Goal: Complete application form: Complete application form

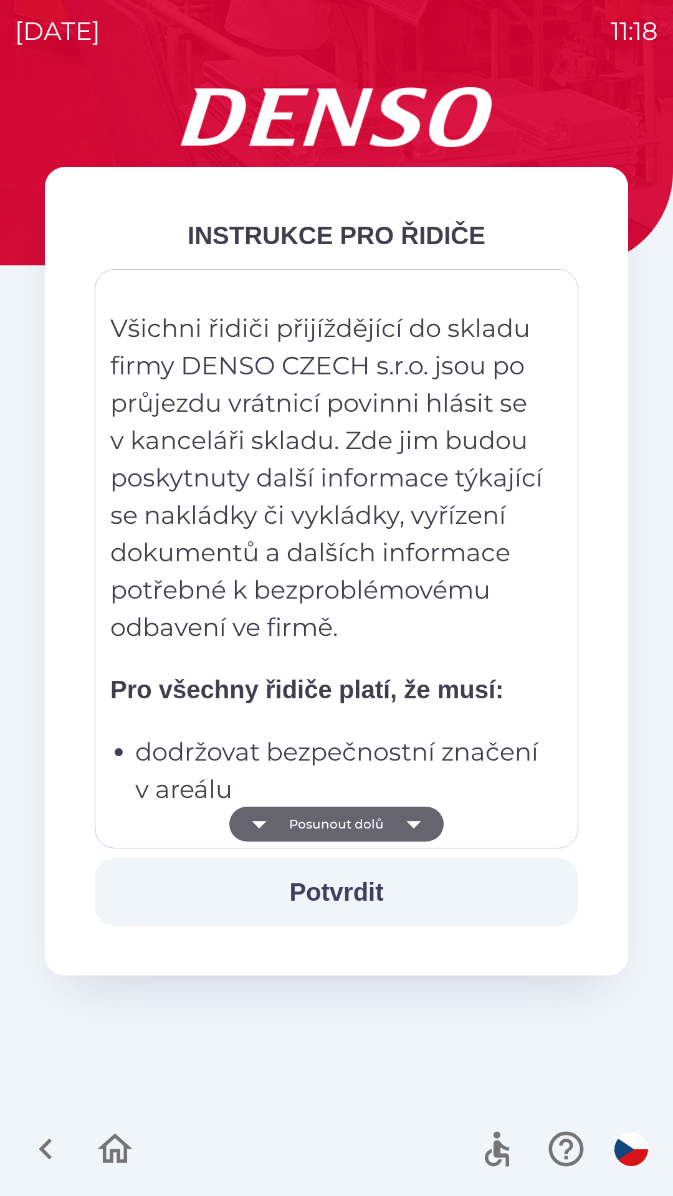
click at [345, 887] on button "Potvrdit" at bounding box center [336, 891] width 483 height 67
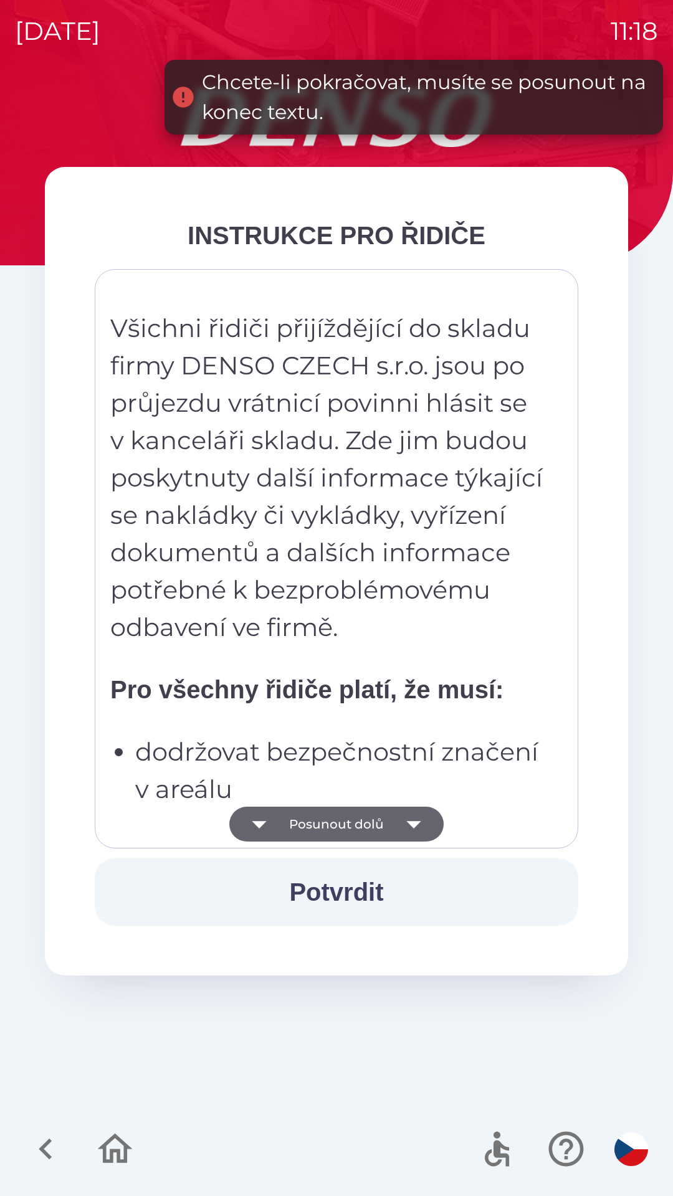
click at [354, 811] on button "Posunout dolů" at bounding box center [336, 824] width 214 height 35
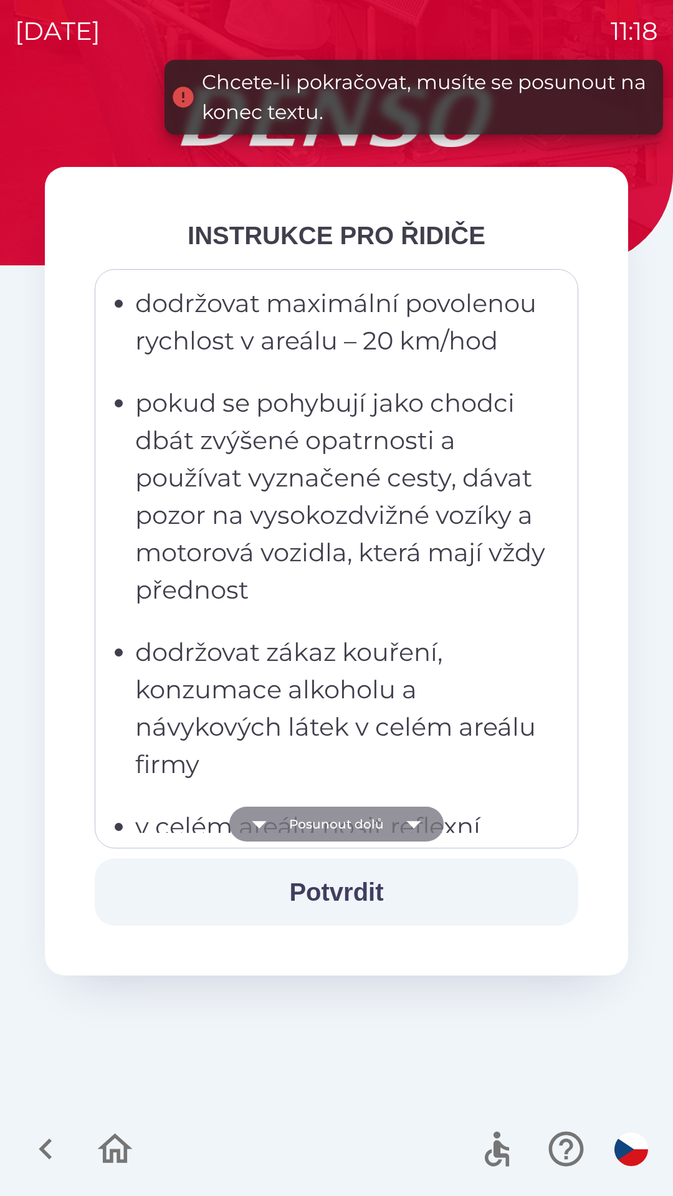
click at [416, 831] on icon "button" at bounding box center [413, 824] width 35 height 35
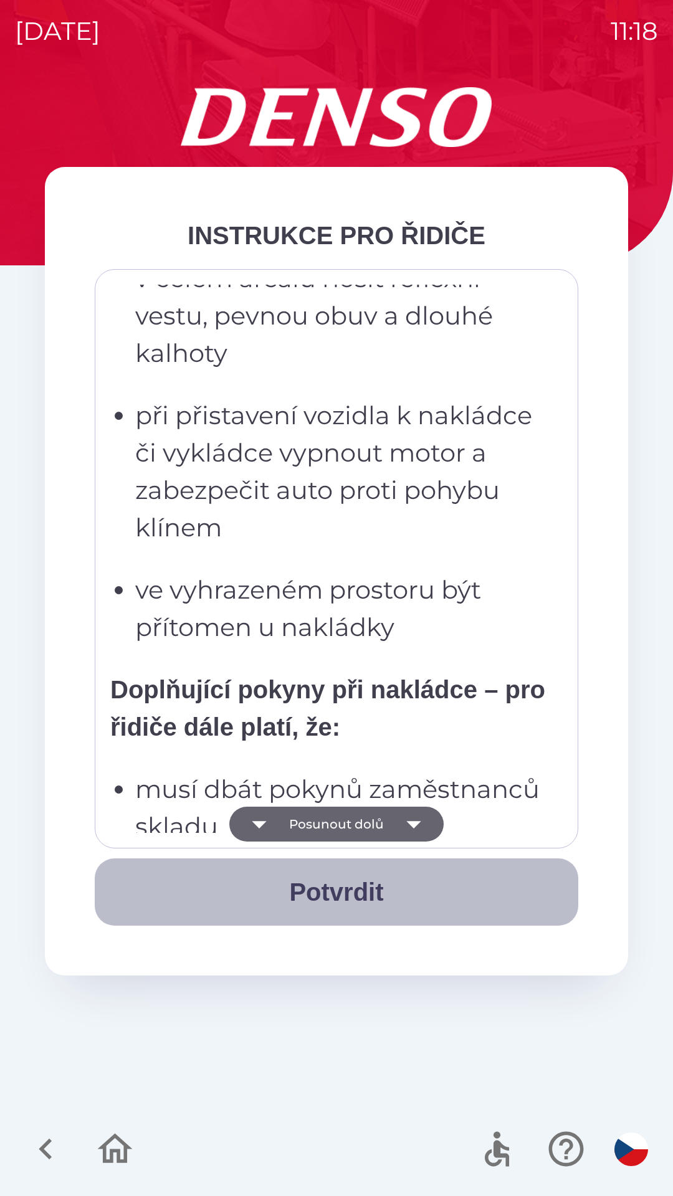
click at [351, 894] on button "Potvrdit" at bounding box center [336, 891] width 483 height 67
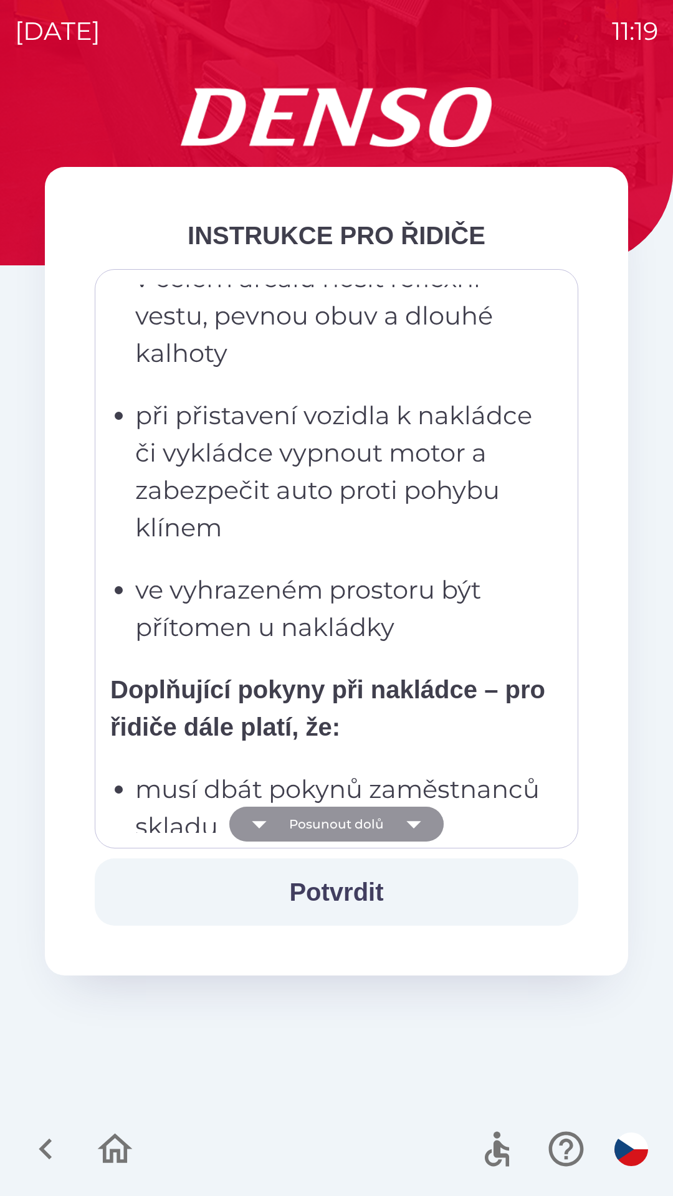
click at [420, 831] on icon "button" at bounding box center [413, 824] width 35 height 35
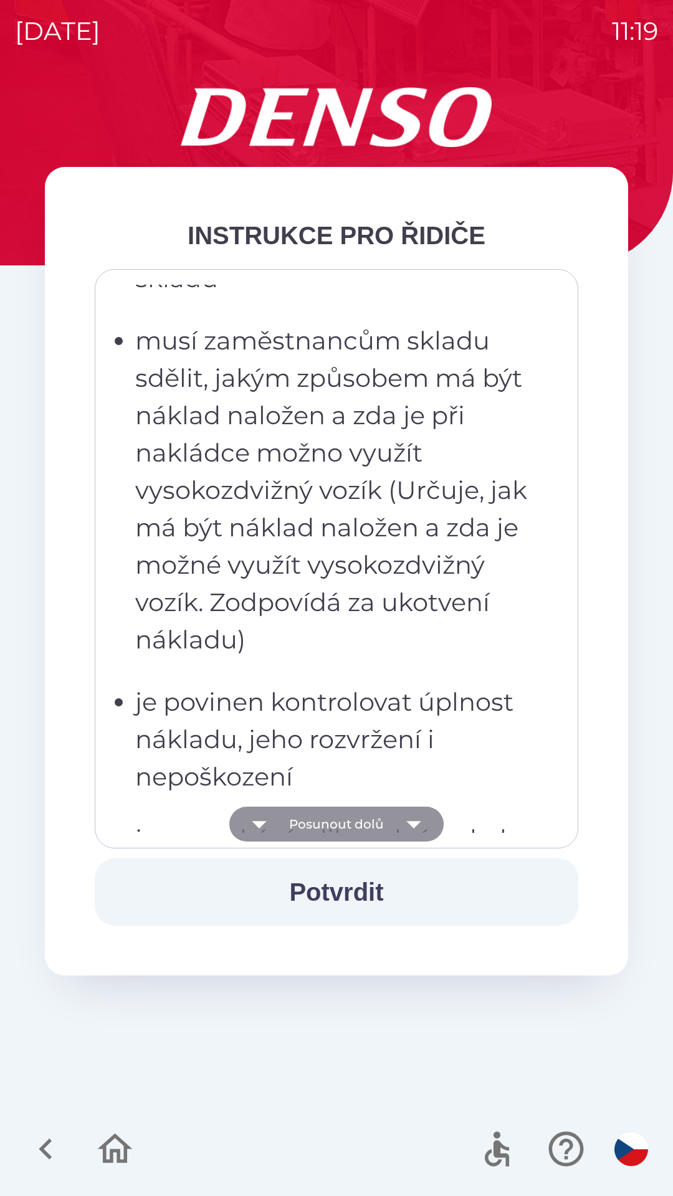
click at [417, 825] on icon "button" at bounding box center [413, 824] width 35 height 35
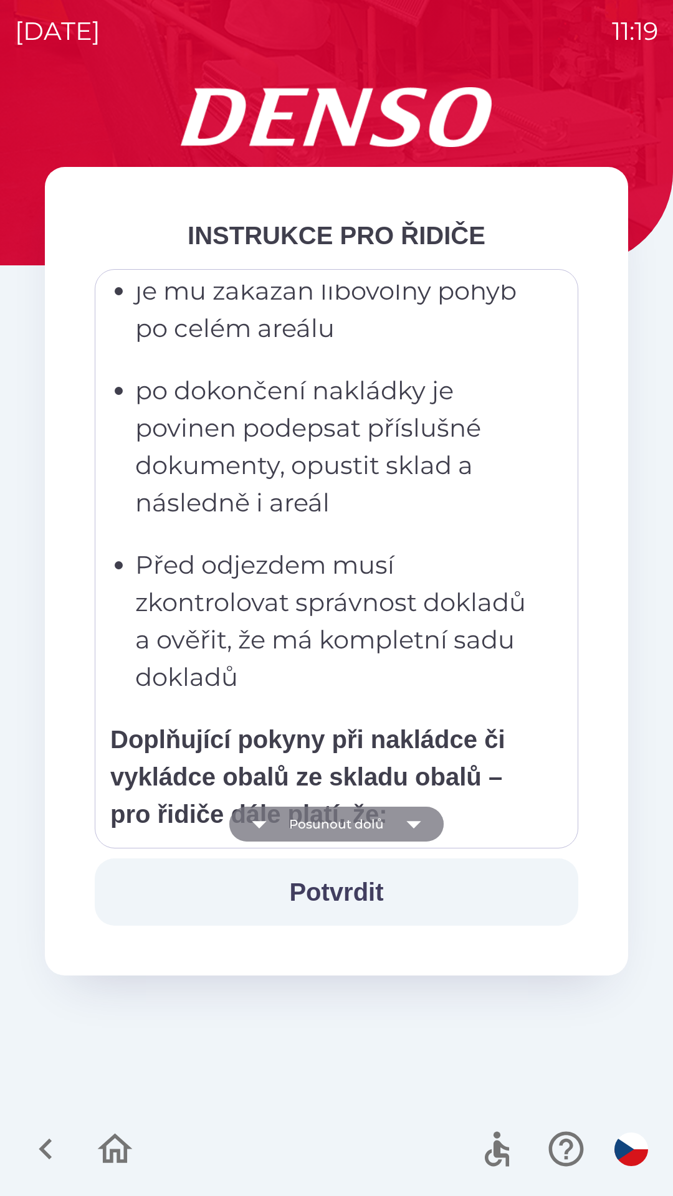
click at [413, 822] on icon "button" at bounding box center [413, 824] width 14 height 7
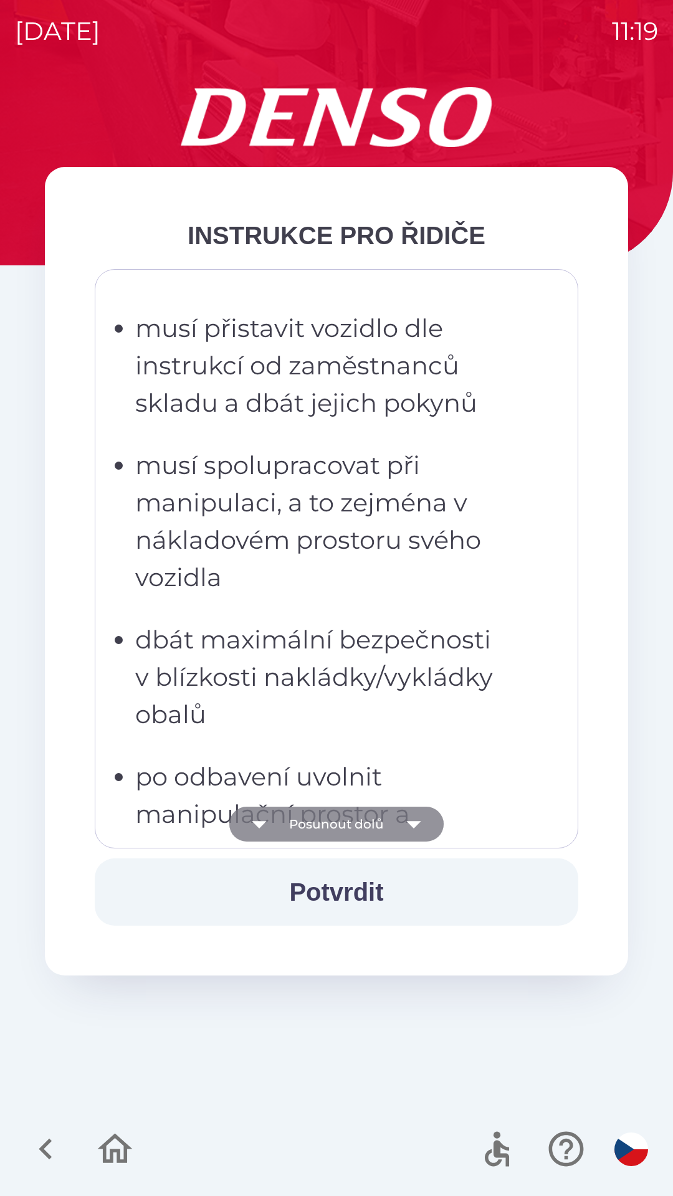
click at [418, 828] on icon "button" at bounding box center [413, 824] width 35 height 35
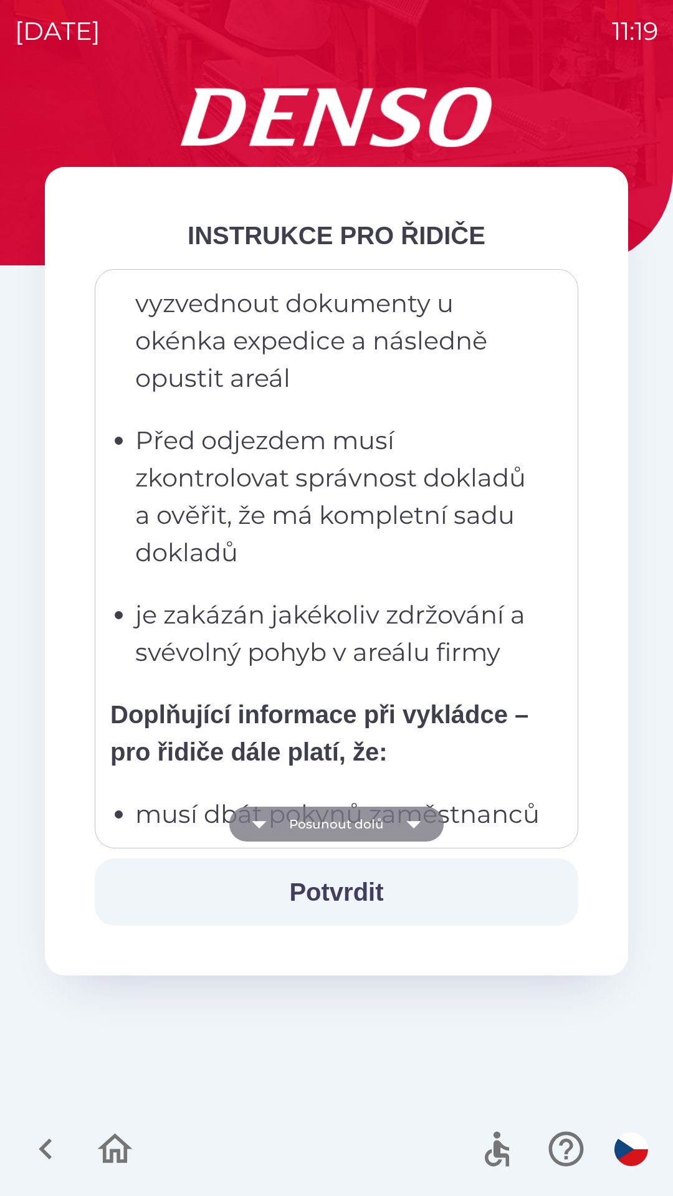
click at [421, 837] on icon "button" at bounding box center [413, 824] width 35 height 35
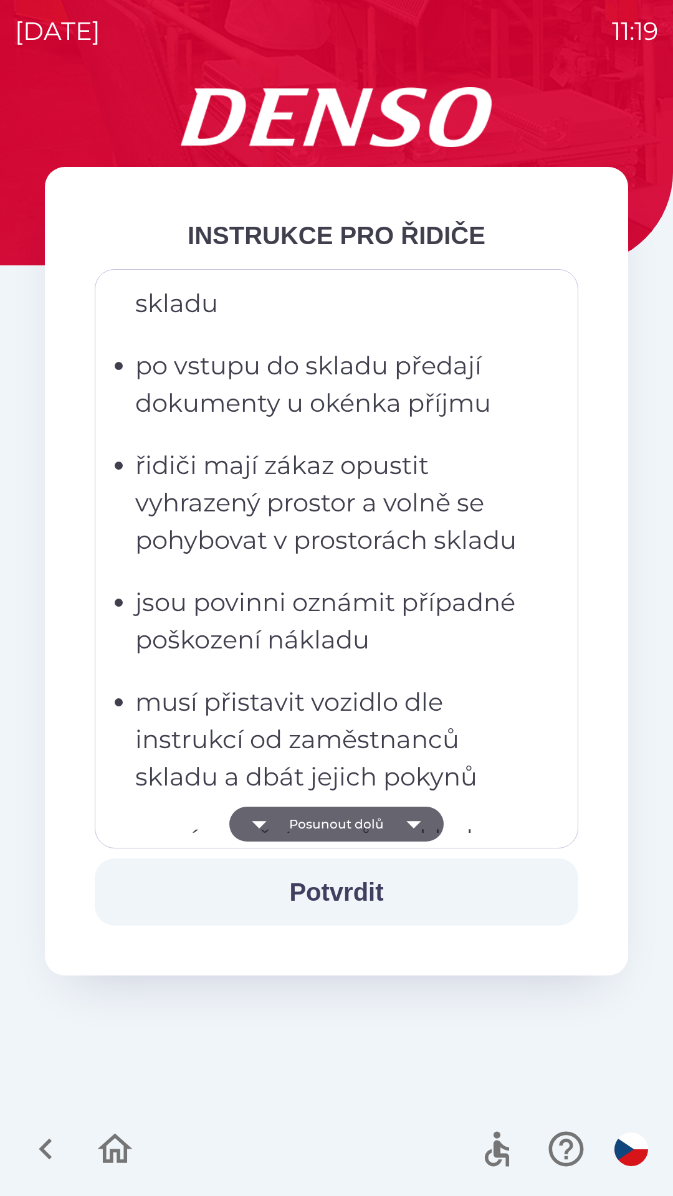
click at [416, 823] on icon "button" at bounding box center [413, 824] width 14 height 7
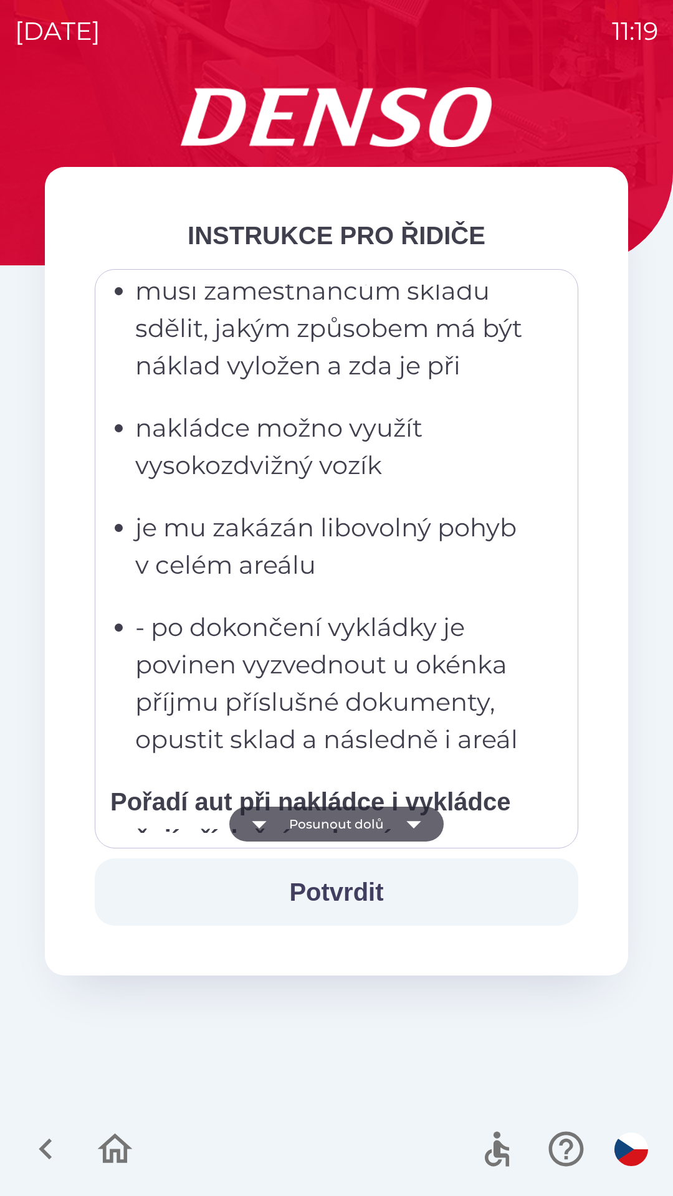
click at [415, 822] on icon "button" at bounding box center [413, 824] width 14 height 7
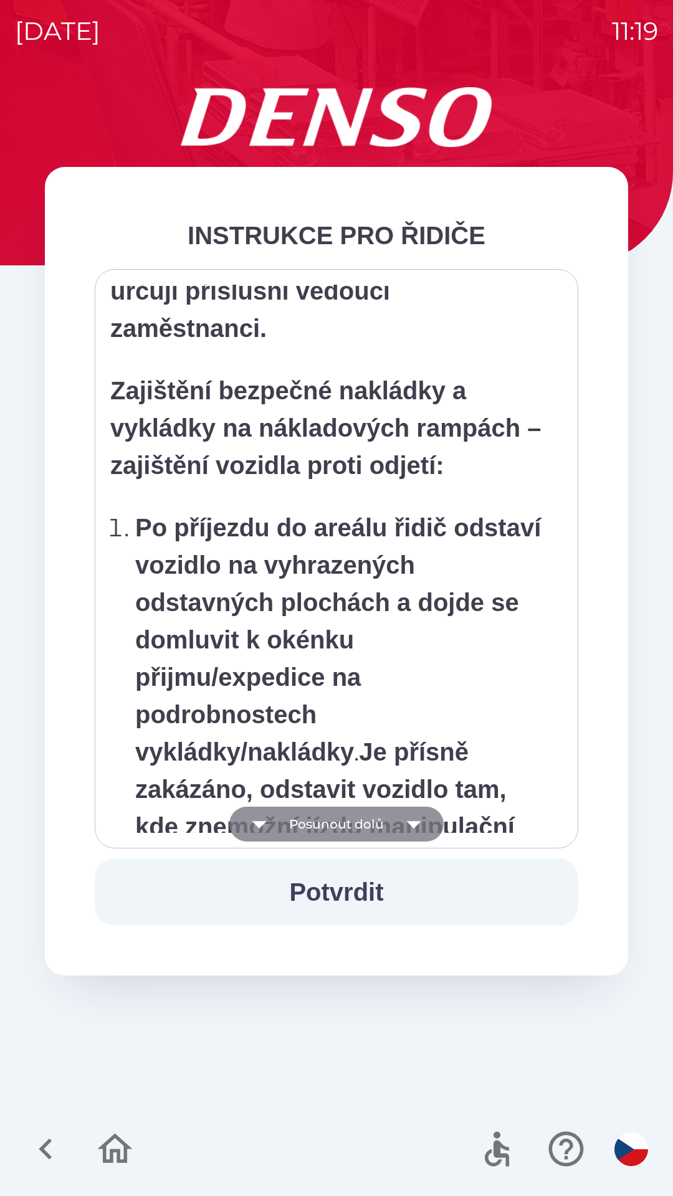
click at [417, 828] on icon "button" at bounding box center [413, 824] width 35 height 35
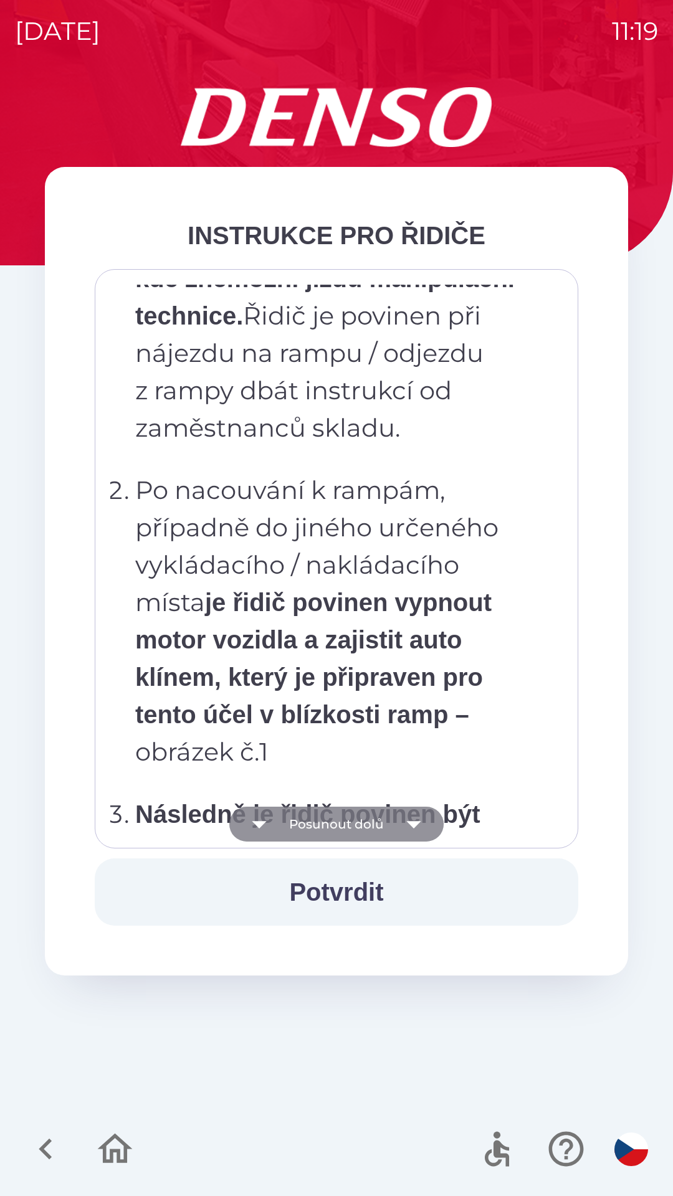
click at [416, 828] on icon "button" at bounding box center [413, 824] width 35 height 35
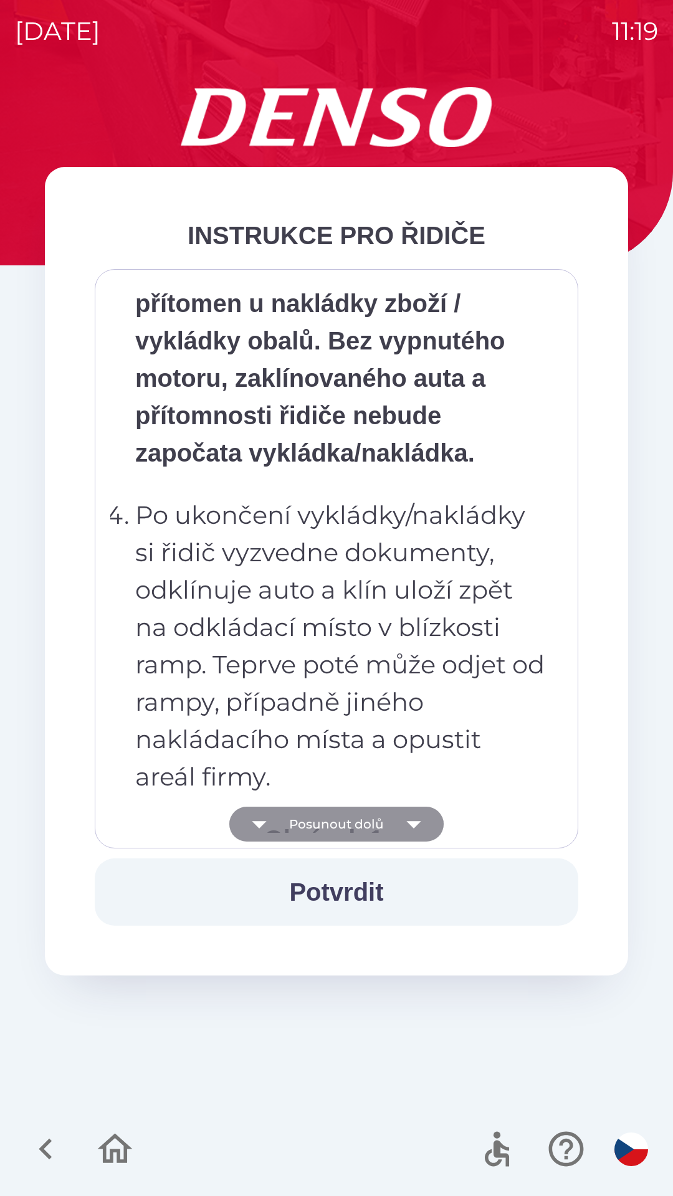
click at [412, 820] on icon "button" at bounding box center [413, 824] width 35 height 35
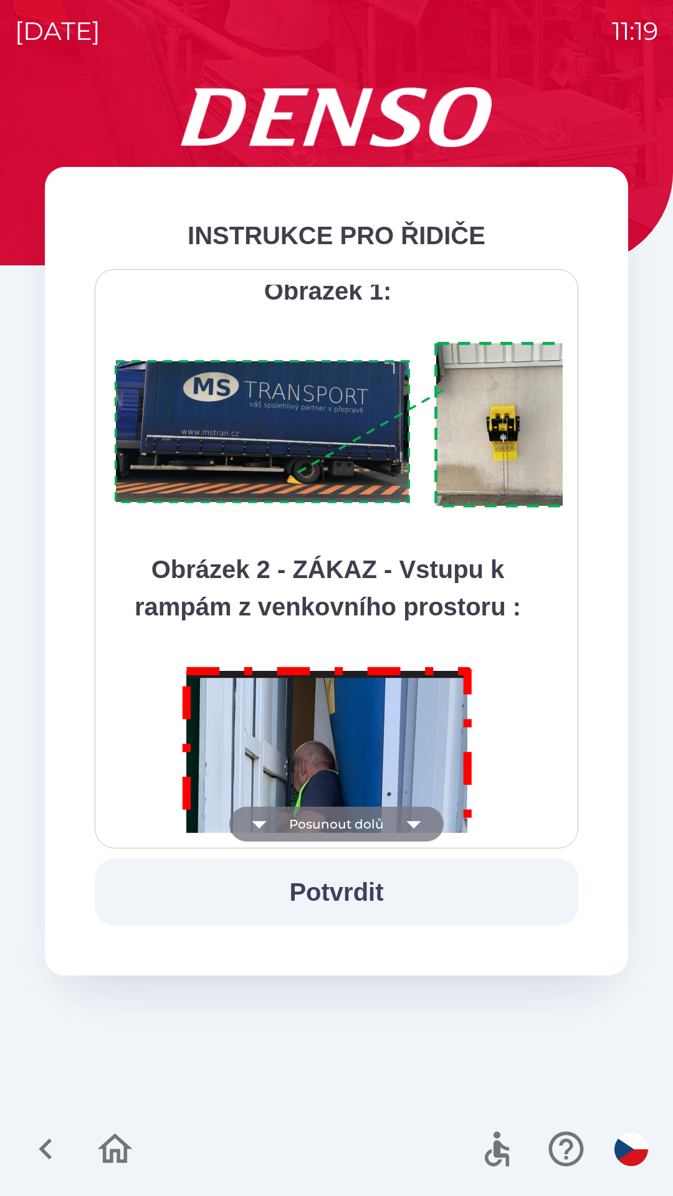
click at [420, 822] on icon "button" at bounding box center [413, 824] width 35 height 35
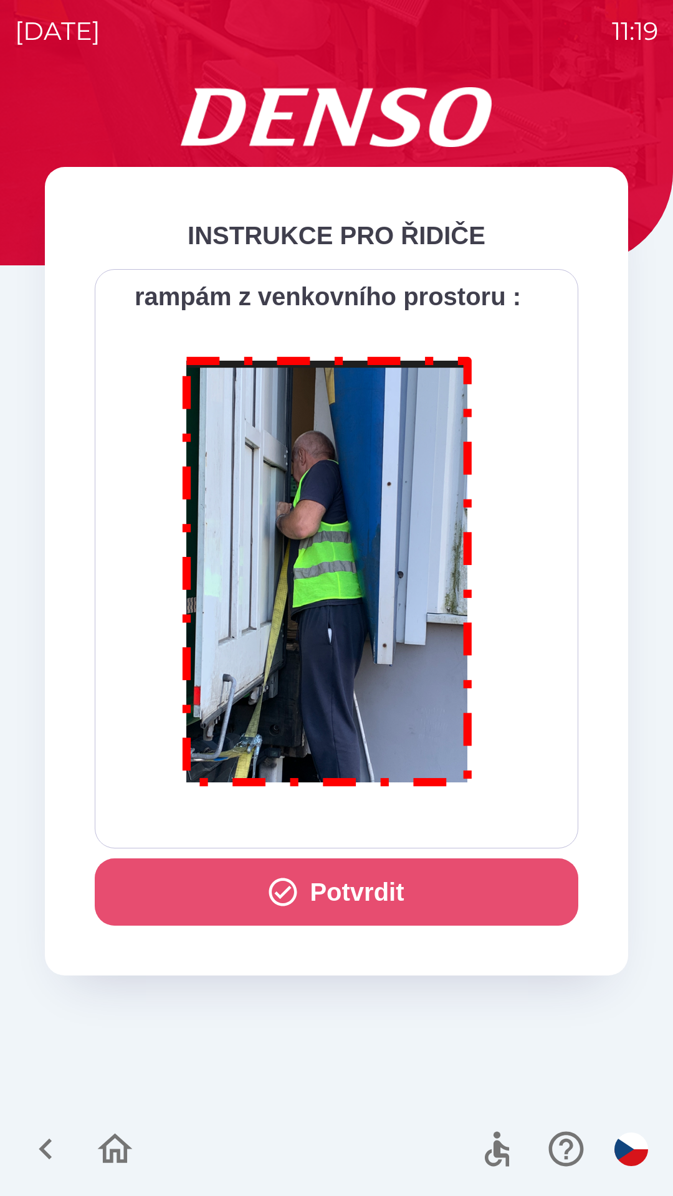
click at [387, 890] on button "Potvrdit" at bounding box center [336, 891] width 483 height 67
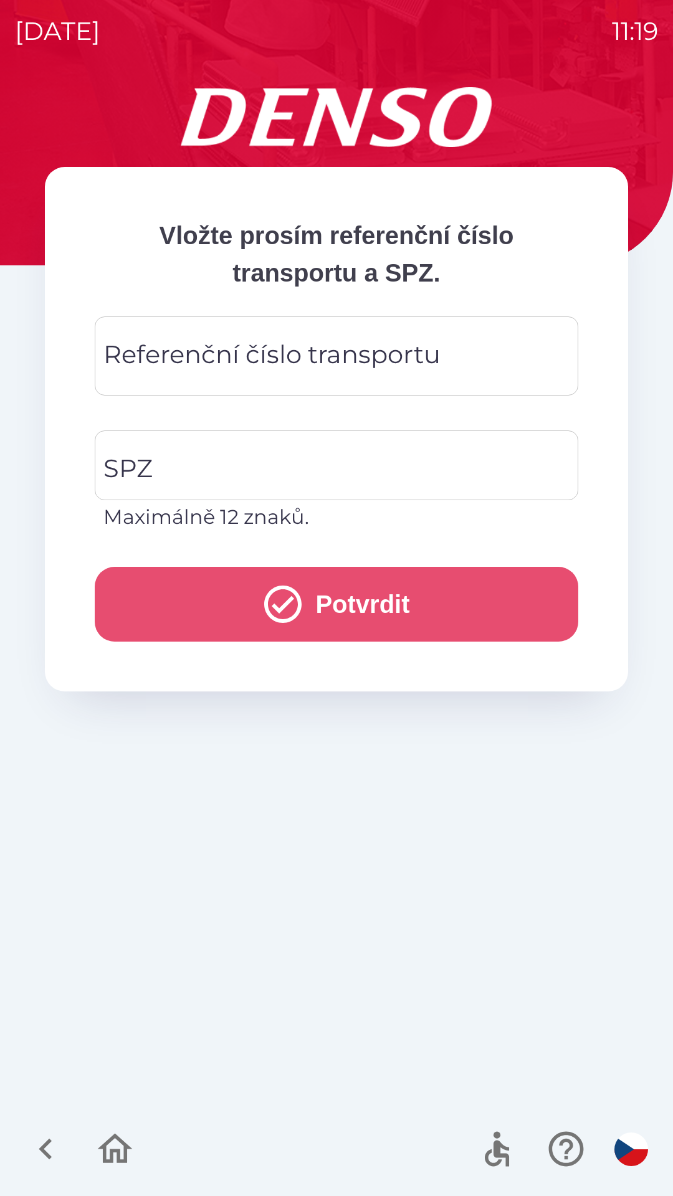
click at [278, 609] on icon "submit" at bounding box center [282, 603] width 37 height 37
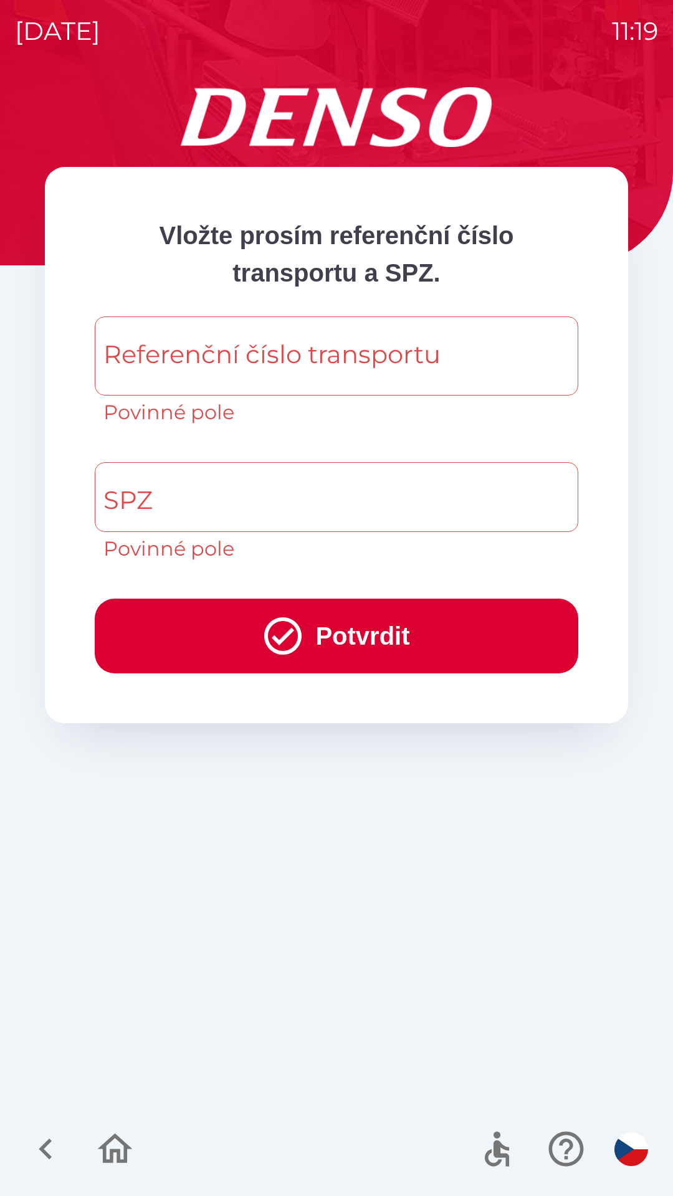
click at [320, 343] on div "Referenční číslo transportu Referenční číslo transportu Povinné pole" at bounding box center [336, 371] width 483 height 111
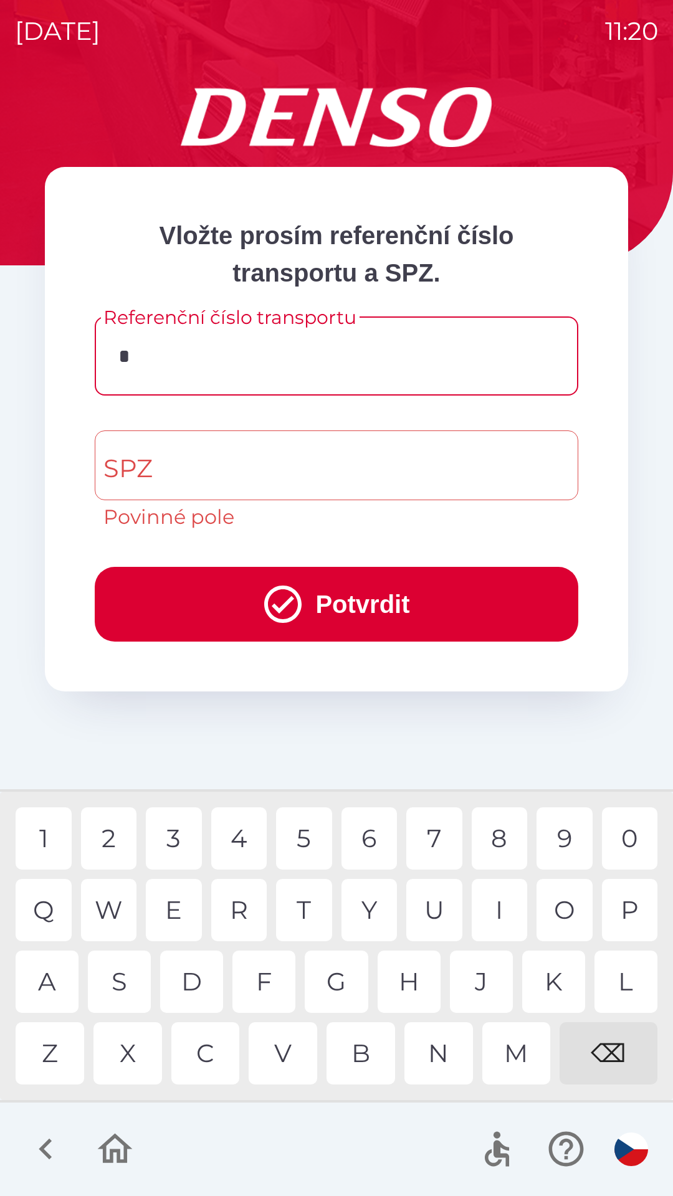
click at [520, 1050] on div "M" at bounding box center [516, 1053] width 69 height 62
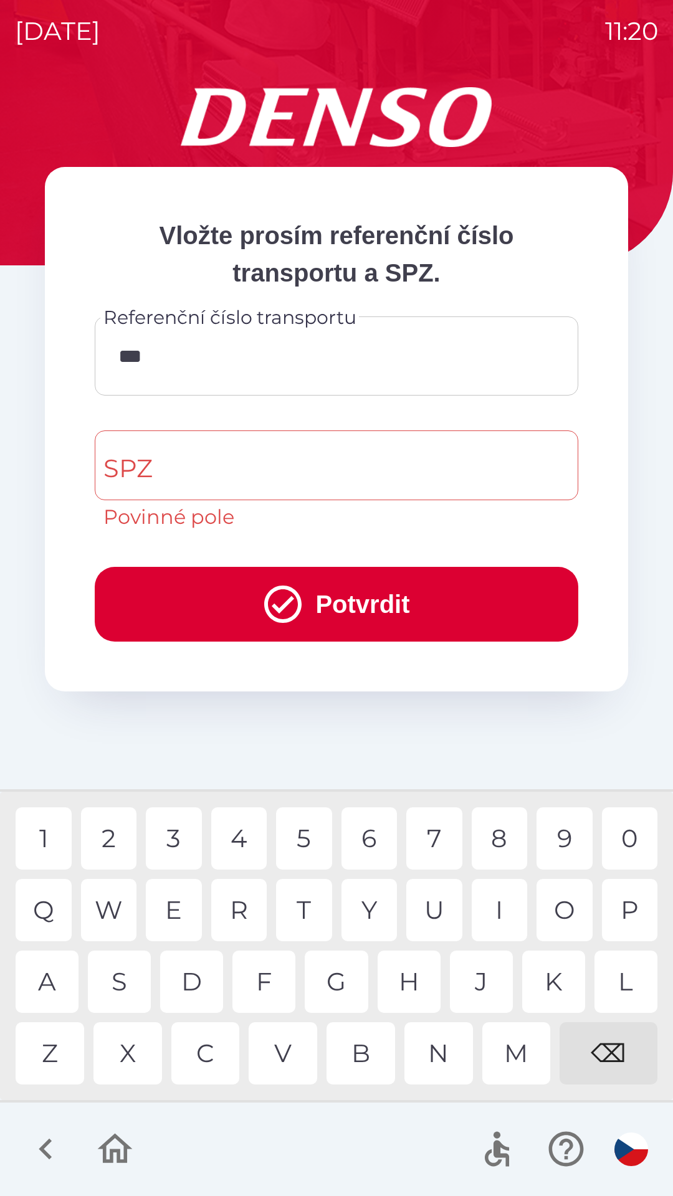
click at [124, 911] on div "W" at bounding box center [109, 910] width 56 height 62
click at [359, 1039] on div "B" at bounding box center [360, 1053] width 69 height 62
click at [562, 835] on div "9" at bounding box center [564, 838] width 56 height 62
click at [563, 838] on div "9" at bounding box center [564, 838] width 56 height 62
click at [561, 843] on div "9" at bounding box center [564, 838] width 56 height 62
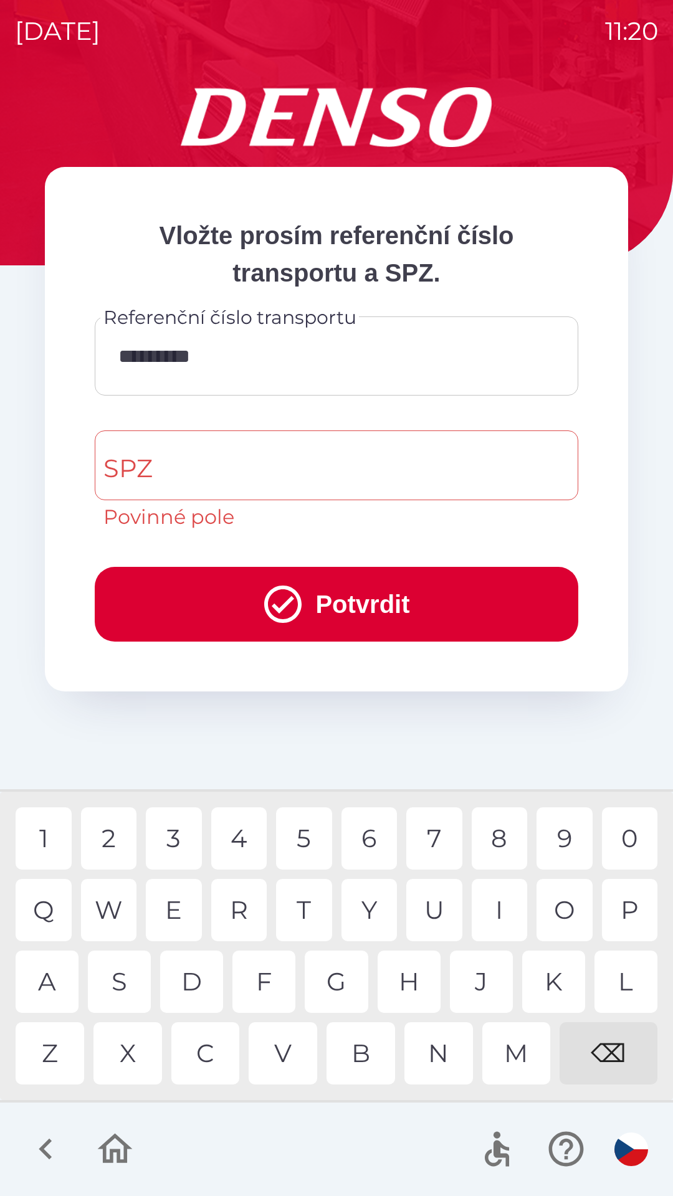
click at [369, 835] on div "6" at bounding box center [369, 838] width 56 height 62
click at [625, 839] on div "0" at bounding box center [630, 838] width 56 height 62
click at [239, 839] on div "4" at bounding box center [239, 838] width 56 height 62
click at [369, 835] on div "6" at bounding box center [369, 838] width 56 height 62
click at [441, 834] on div "7" at bounding box center [434, 838] width 56 height 62
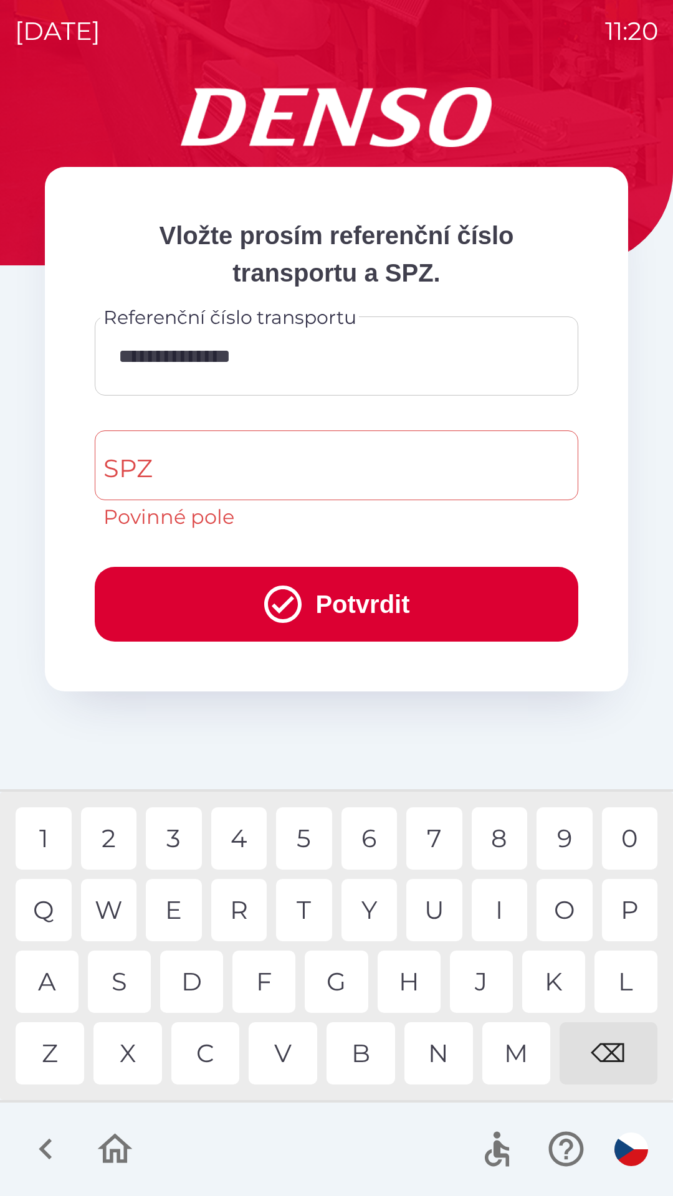
type input "**********"
click at [627, 839] on div "0" at bounding box center [630, 838] width 56 height 62
click at [330, 459] on input "SPZ" at bounding box center [326, 465] width 453 height 59
click at [481, 979] on div "J" at bounding box center [481, 981] width 63 height 62
click at [495, 838] on div "8" at bounding box center [499, 838] width 56 height 62
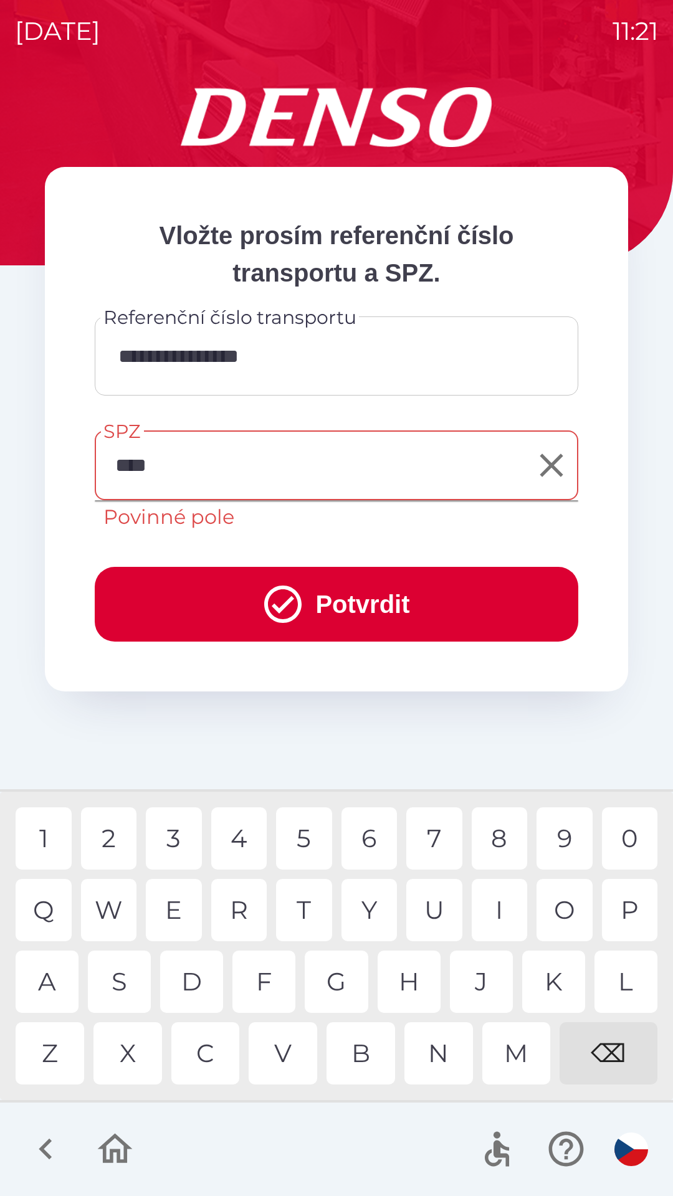
click at [564, 836] on div "9" at bounding box center [564, 838] width 56 height 62
click at [46, 831] on div "1" at bounding box center [44, 838] width 56 height 62
click at [57, 836] on div "1" at bounding box center [44, 838] width 56 height 62
type input "*******"
click at [571, 840] on div "9" at bounding box center [564, 838] width 56 height 62
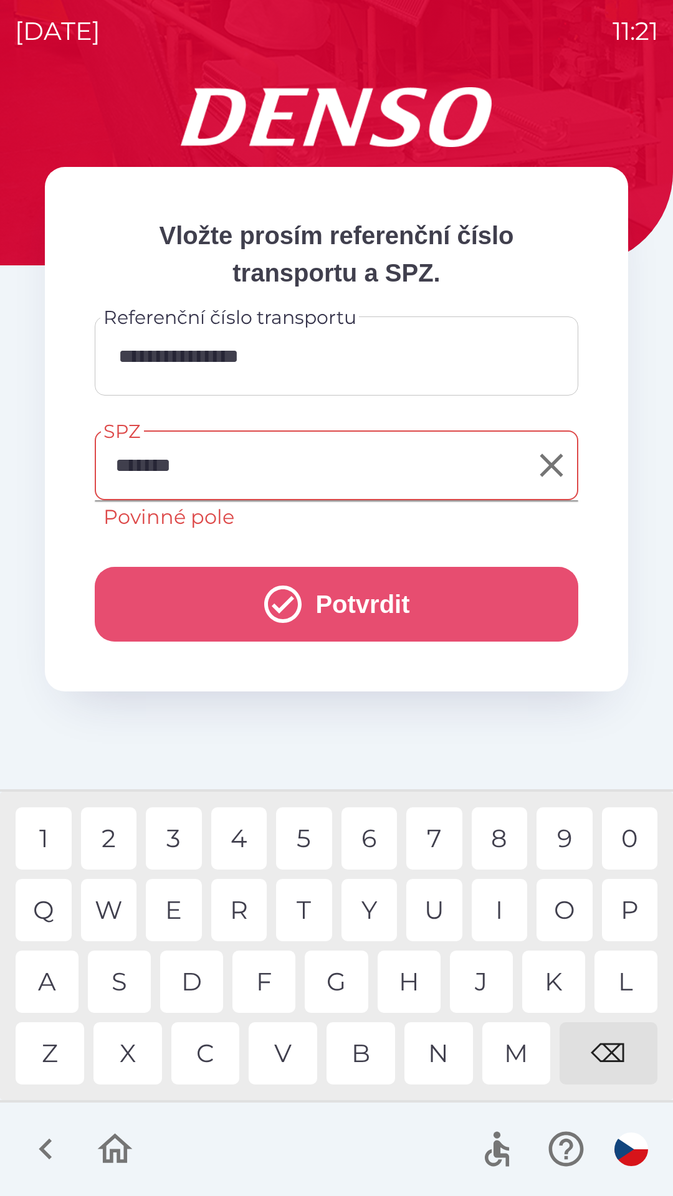
click at [398, 602] on button "Potvrdit" at bounding box center [336, 604] width 483 height 75
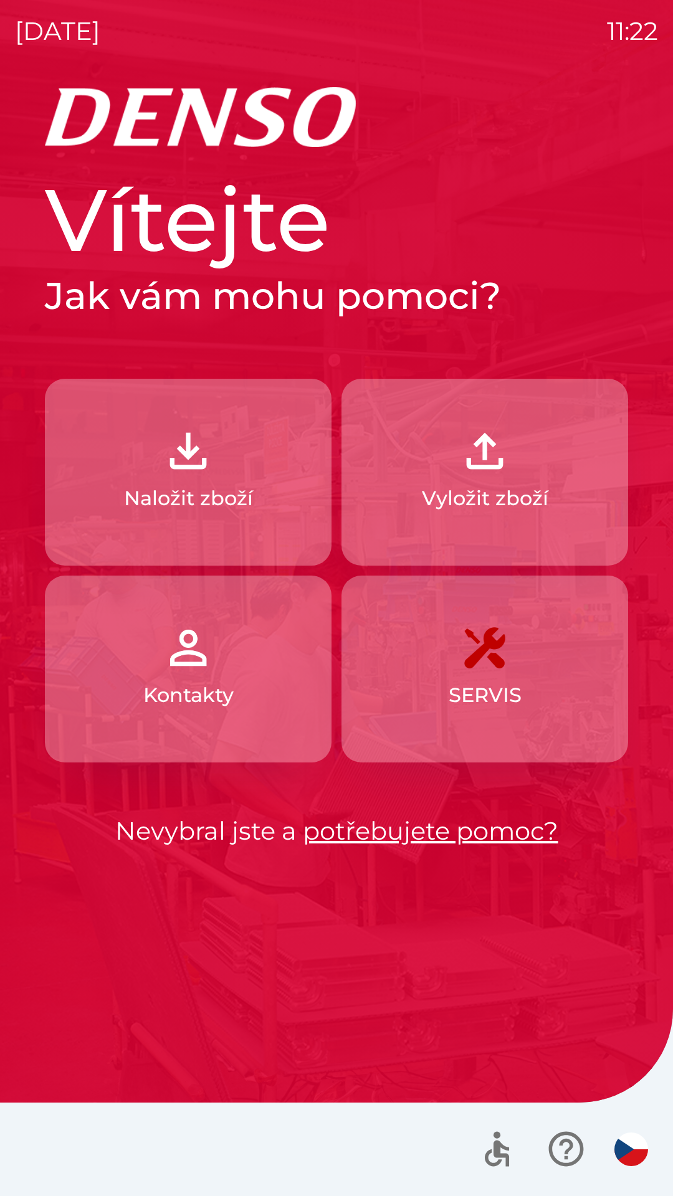
click at [208, 478] on img "button" at bounding box center [188, 451] width 55 height 55
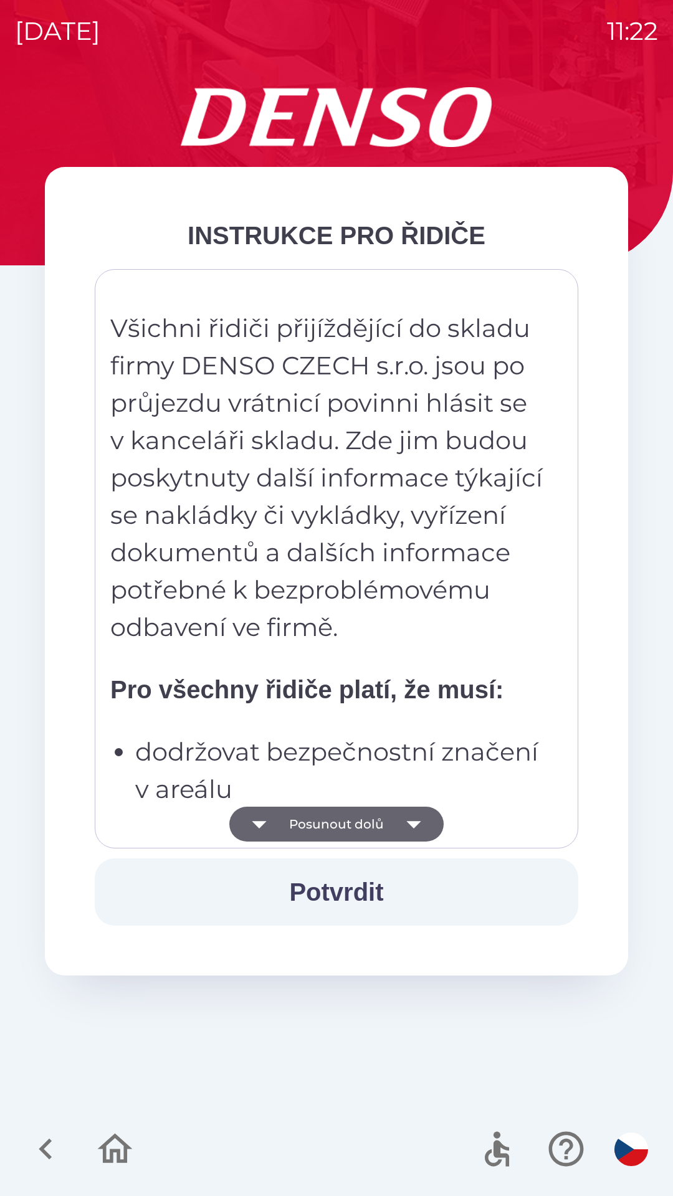
click at [324, 827] on button "Posunout dolů" at bounding box center [336, 824] width 214 height 35
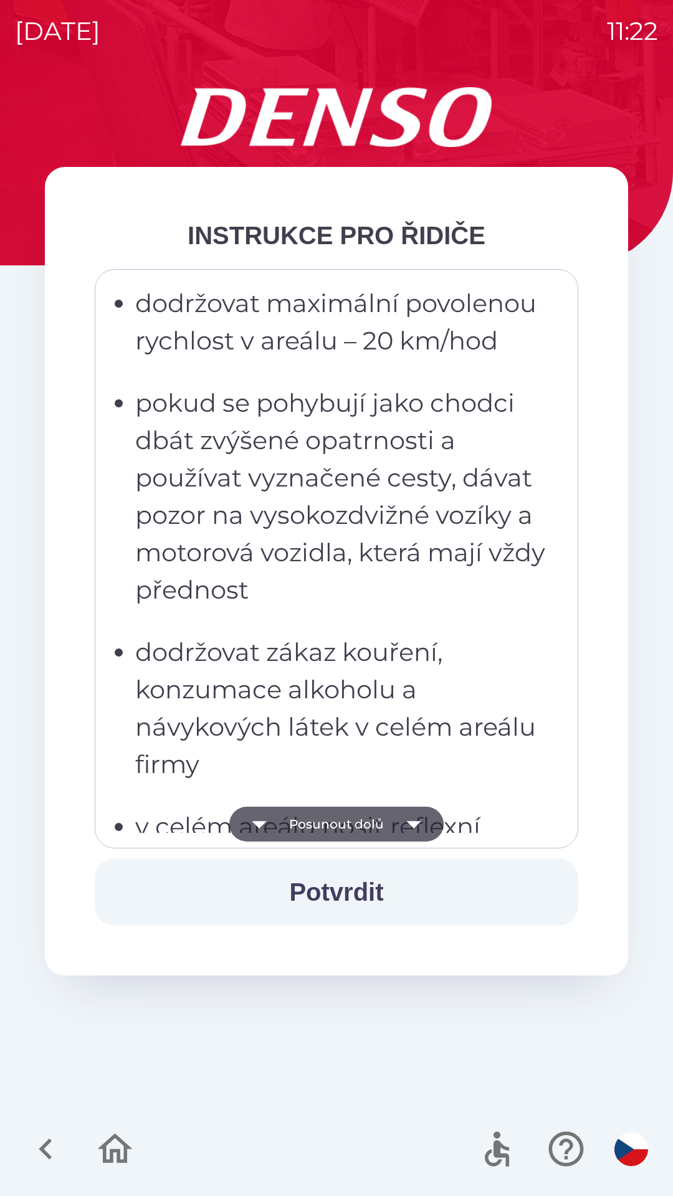
click at [320, 831] on button "Posunout dolů" at bounding box center [336, 824] width 214 height 35
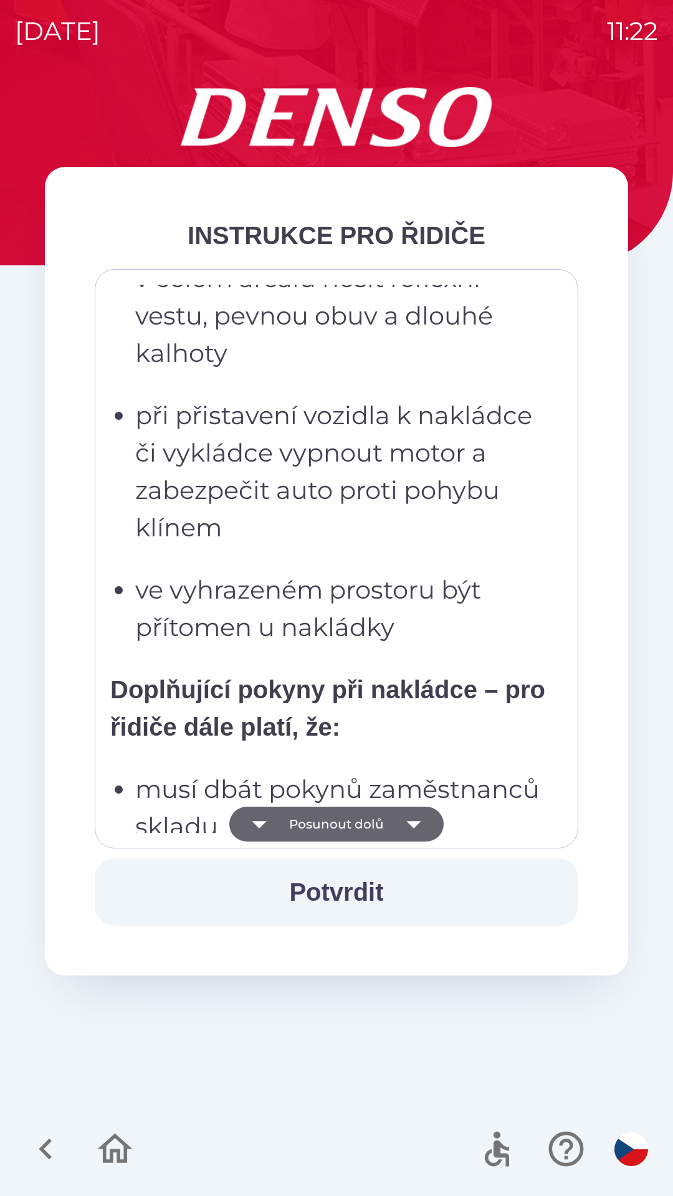
click at [320, 830] on button "Posunout dolů" at bounding box center [336, 824] width 214 height 35
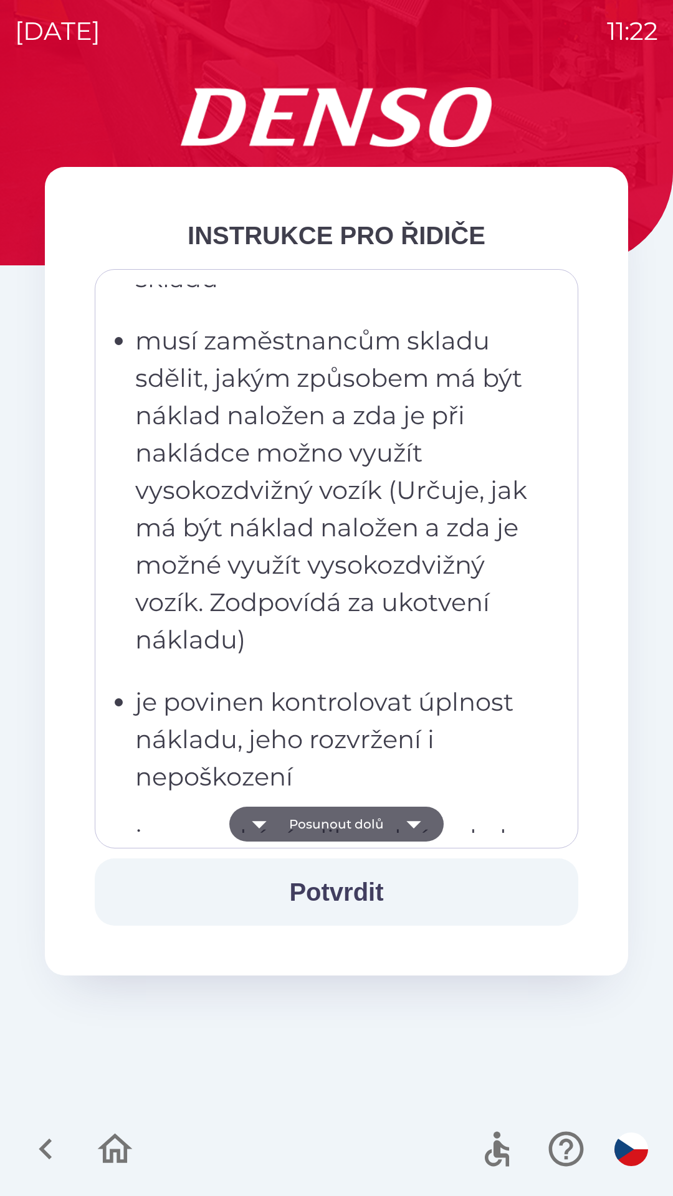
click at [326, 825] on button "Posunout dolů" at bounding box center [336, 824] width 214 height 35
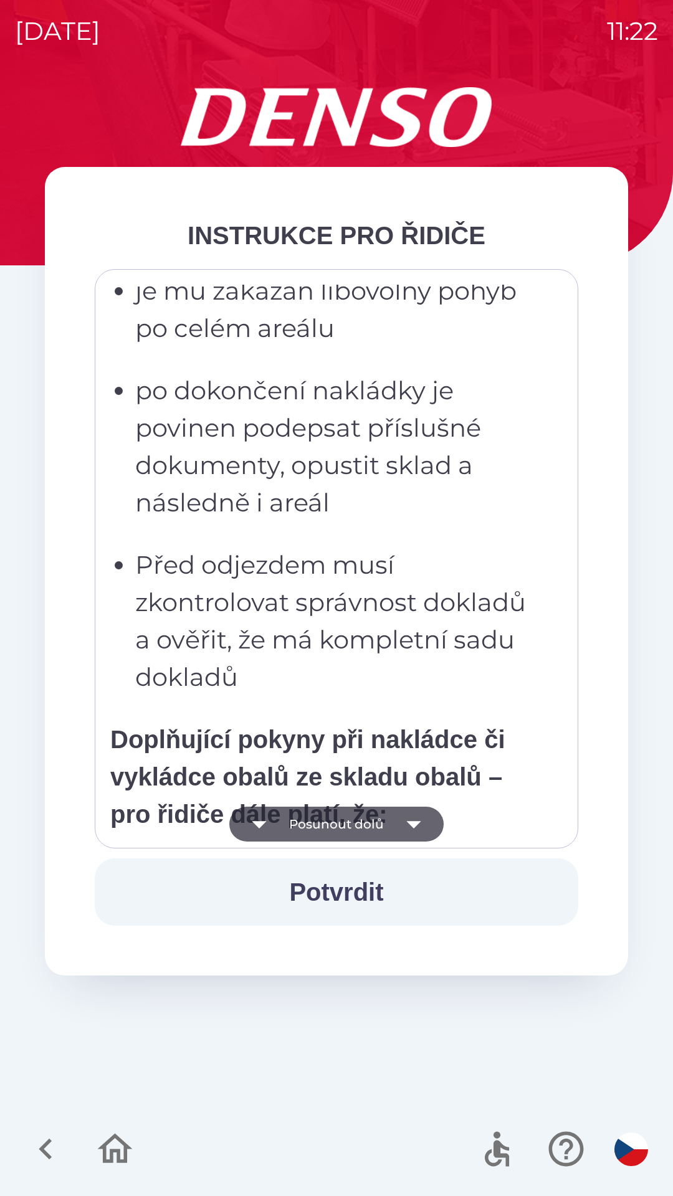
click at [334, 828] on button "Posunout dolů" at bounding box center [336, 824] width 214 height 35
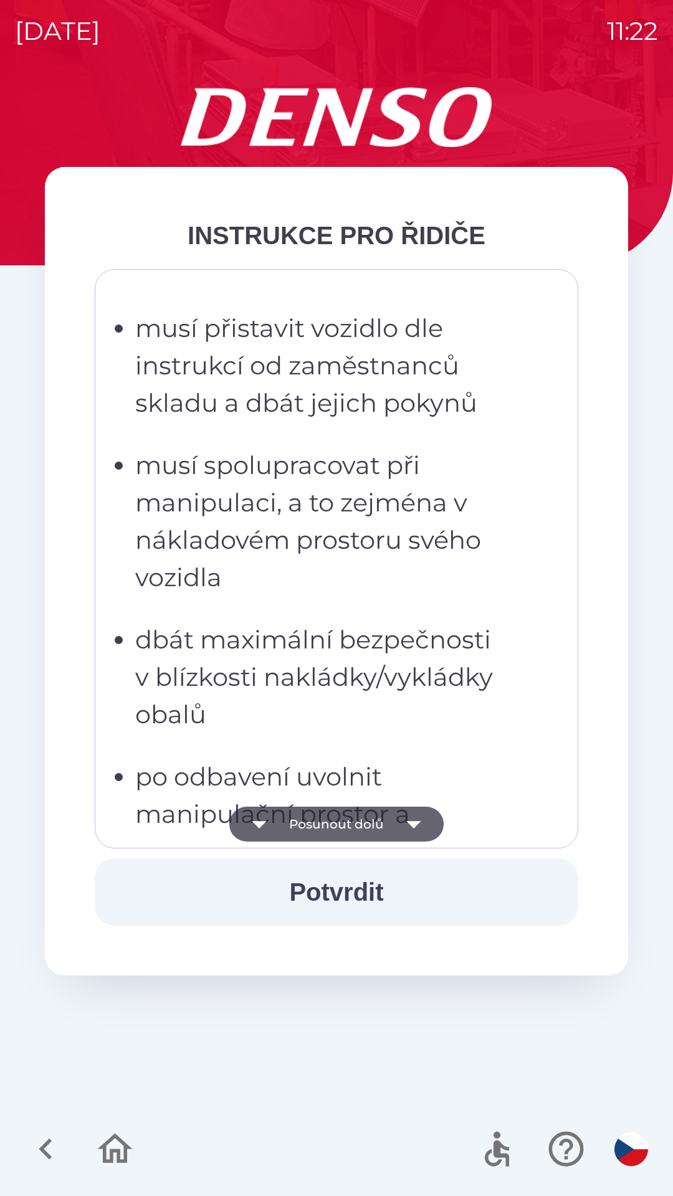
click at [336, 822] on button "Posunout dolů" at bounding box center [336, 824] width 214 height 35
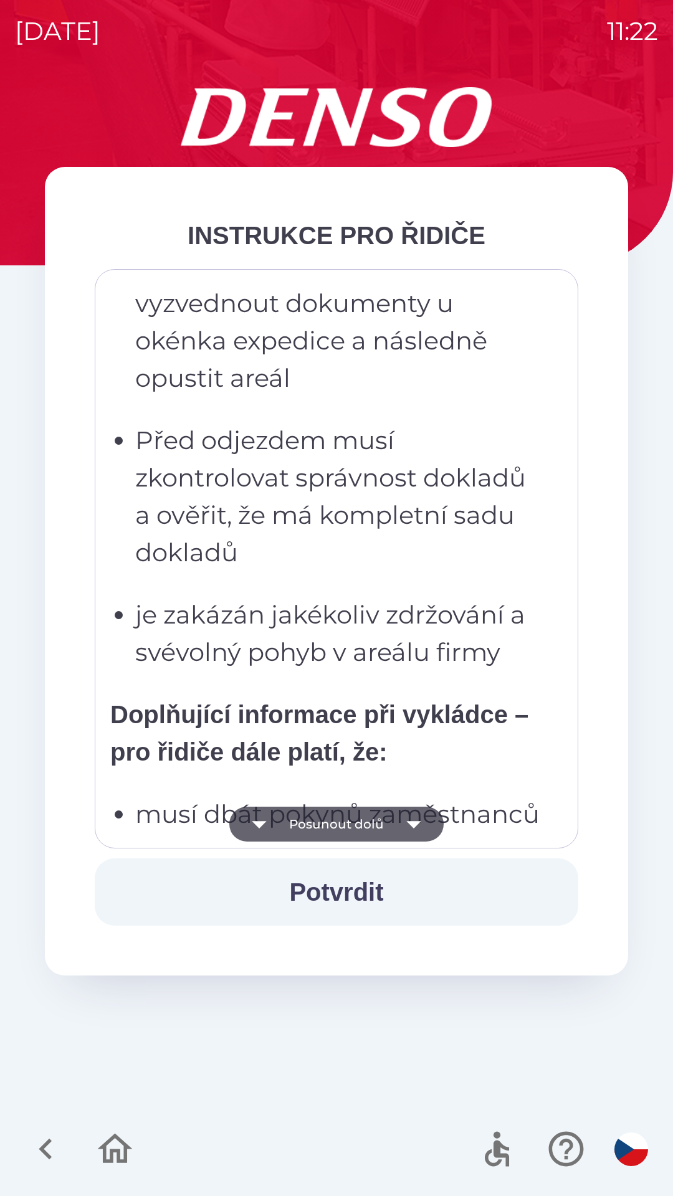
click at [335, 822] on button "Posunout dolů" at bounding box center [336, 824] width 214 height 35
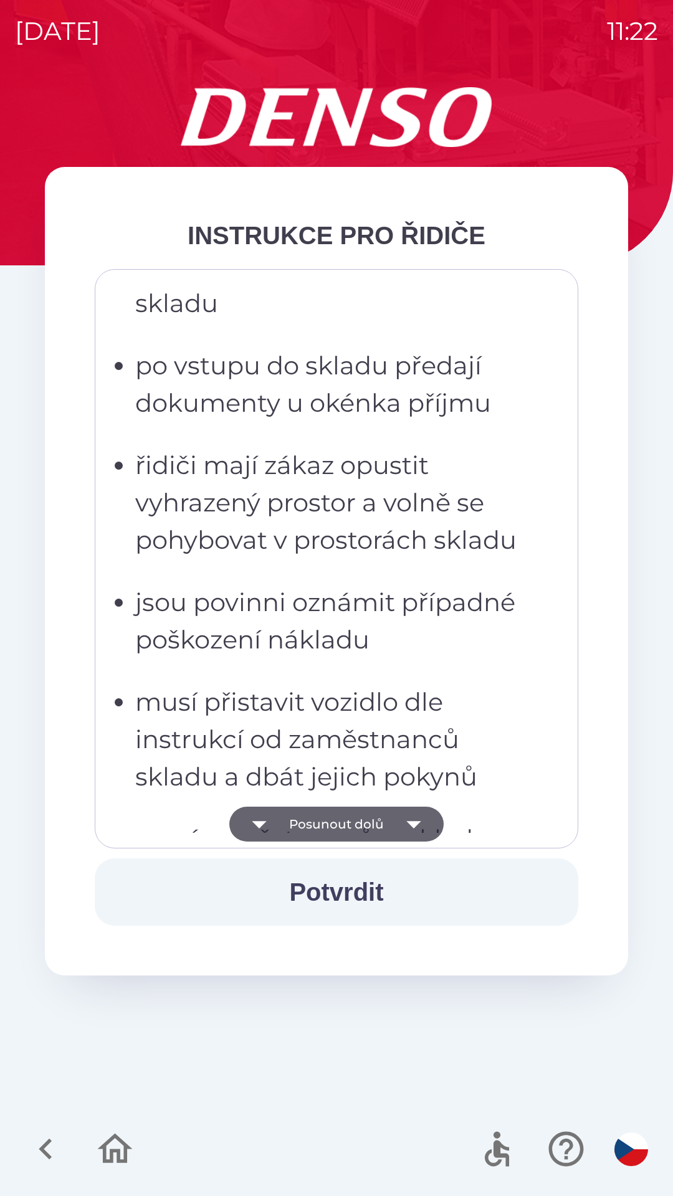
click at [338, 822] on button "Posunout dolů" at bounding box center [336, 824] width 214 height 35
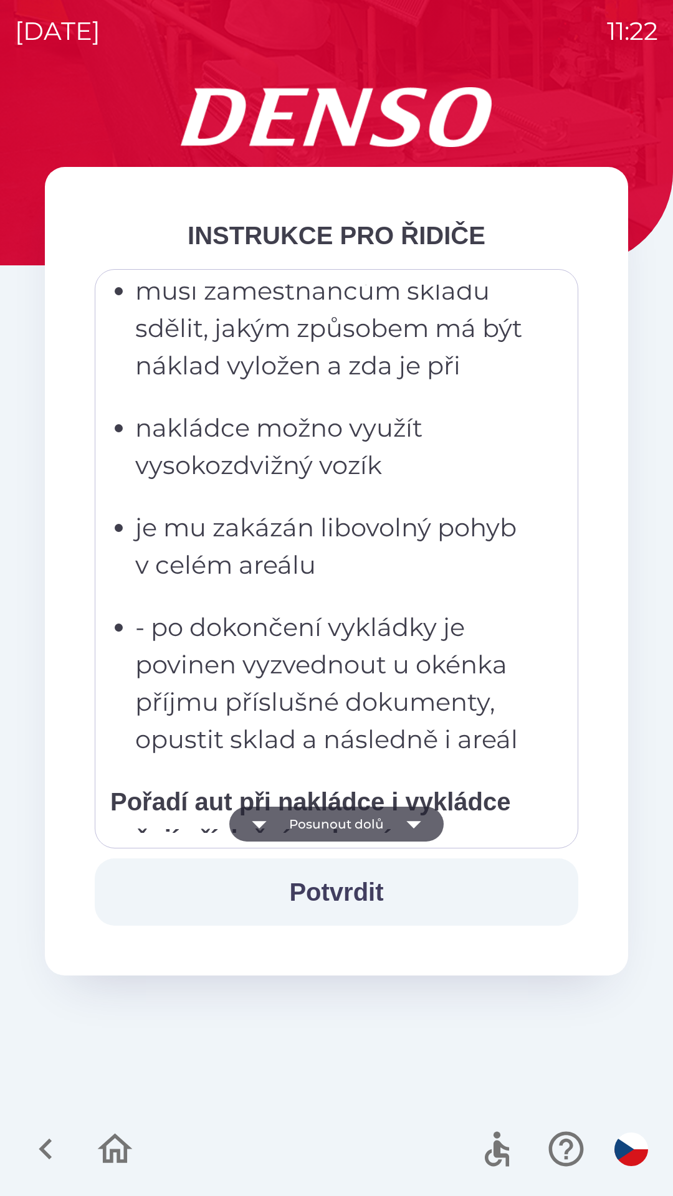
click at [338, 813] on button "Posunout dolů" at bounding box center [336, 824] width 214 height 35
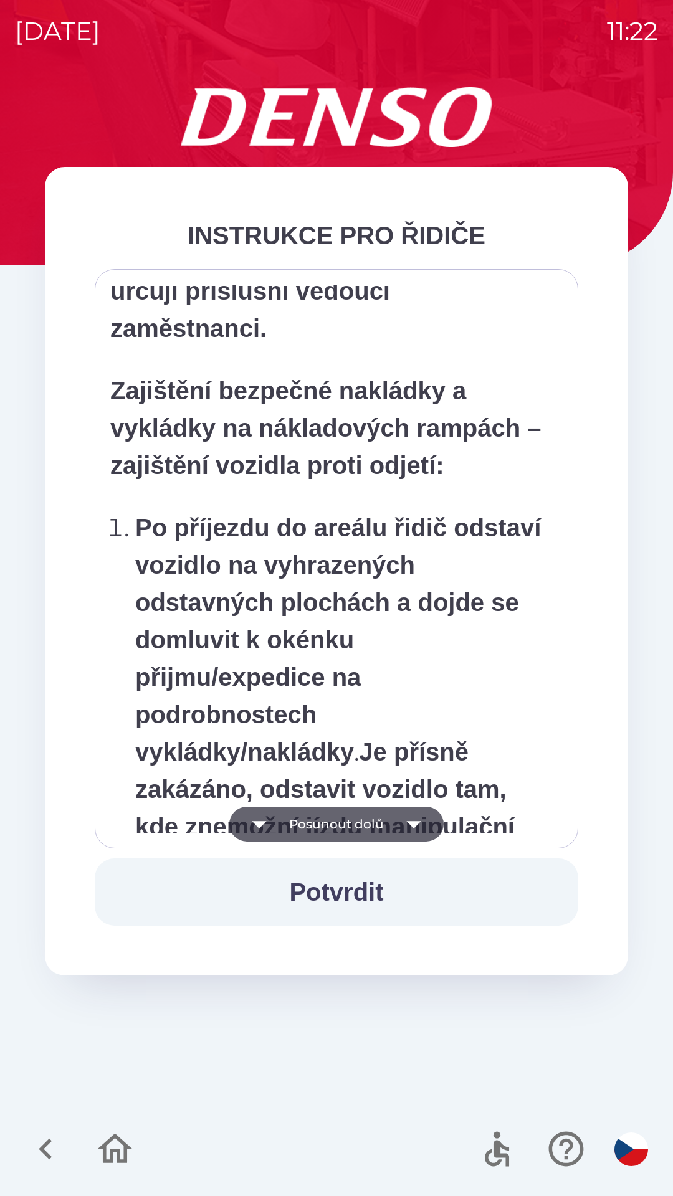
click at [339, 820] on button "Posunout dolů" at bounding box center [336, 824] width 214 height 35
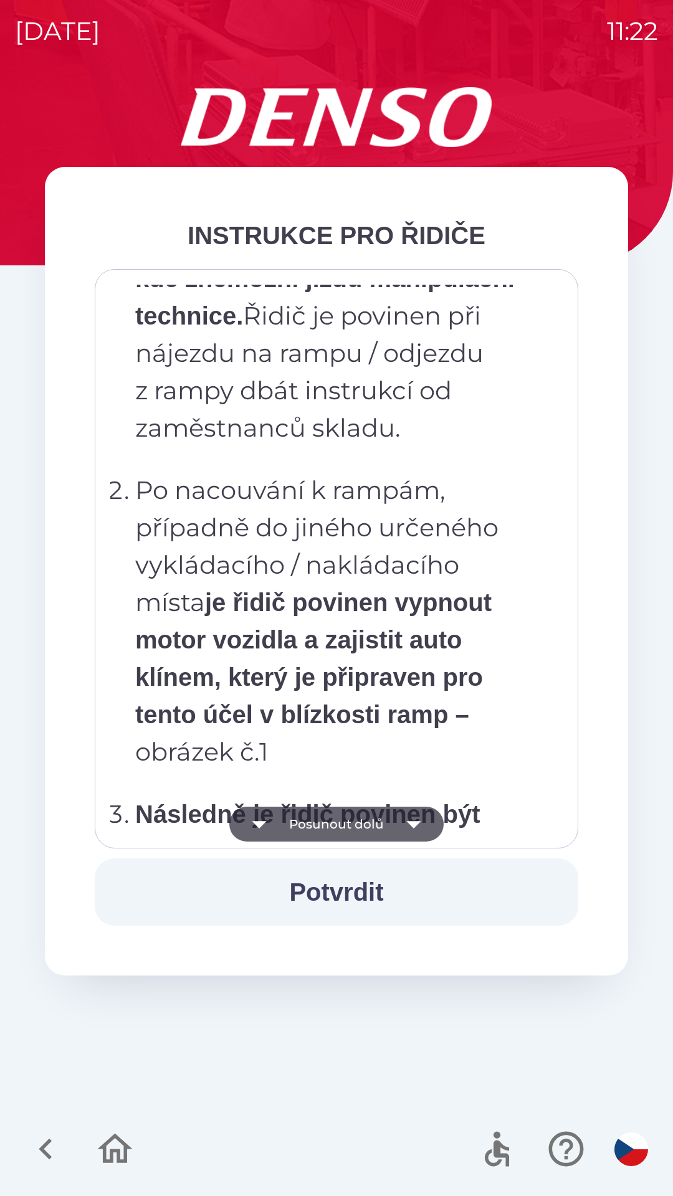
click at [342, 820] on button "Posunout dolů" at bounding box center [336, 824] width 214 height 35
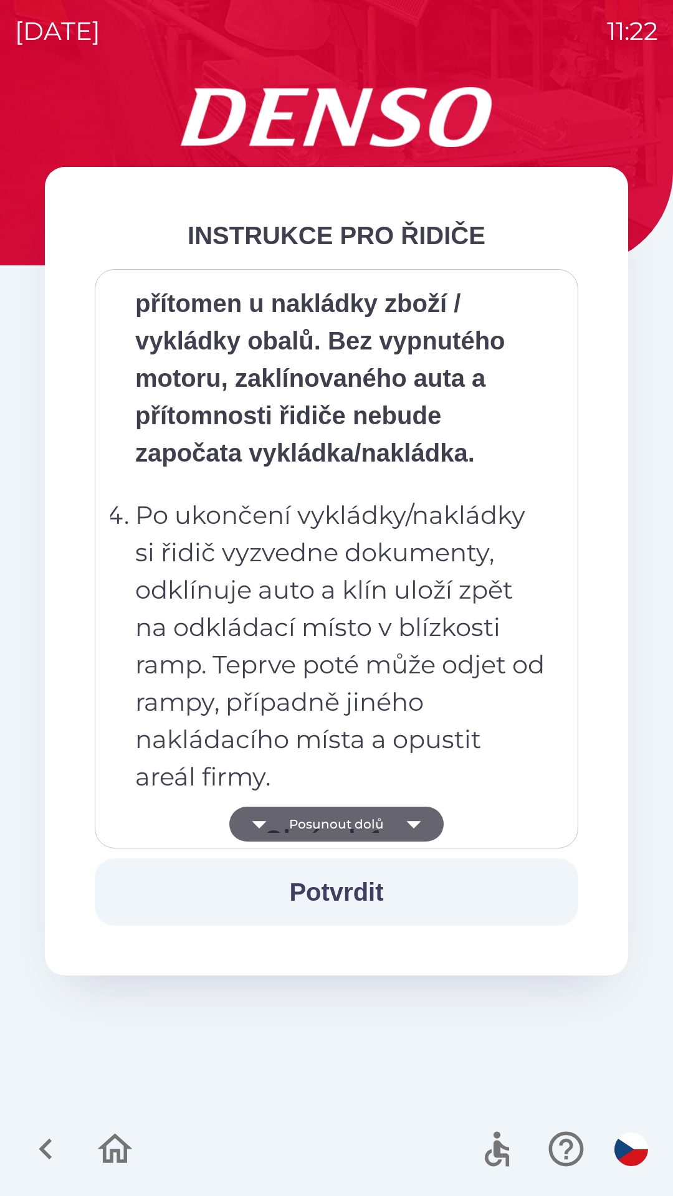
click at [343, 821] on button "Posunout dolů" at bounding box center [336, 824] width 214 height 35
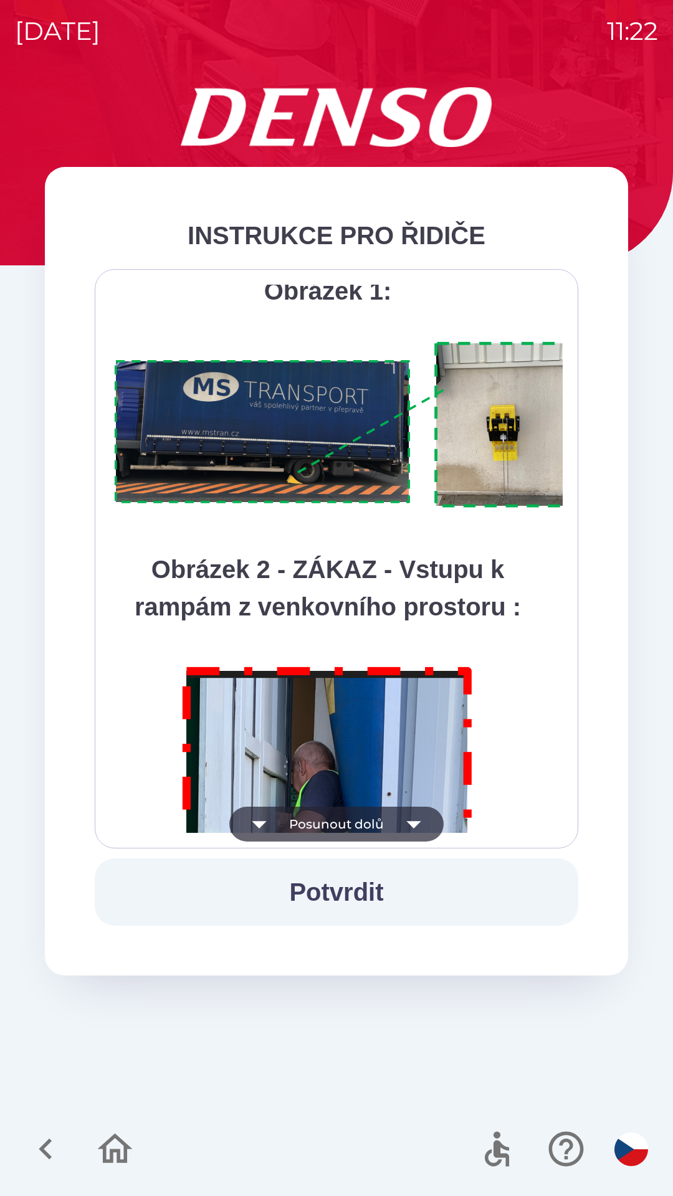
click at [341, 823] on button "Posunout dolů" at bounding box center [336, 824] width 214 height 35
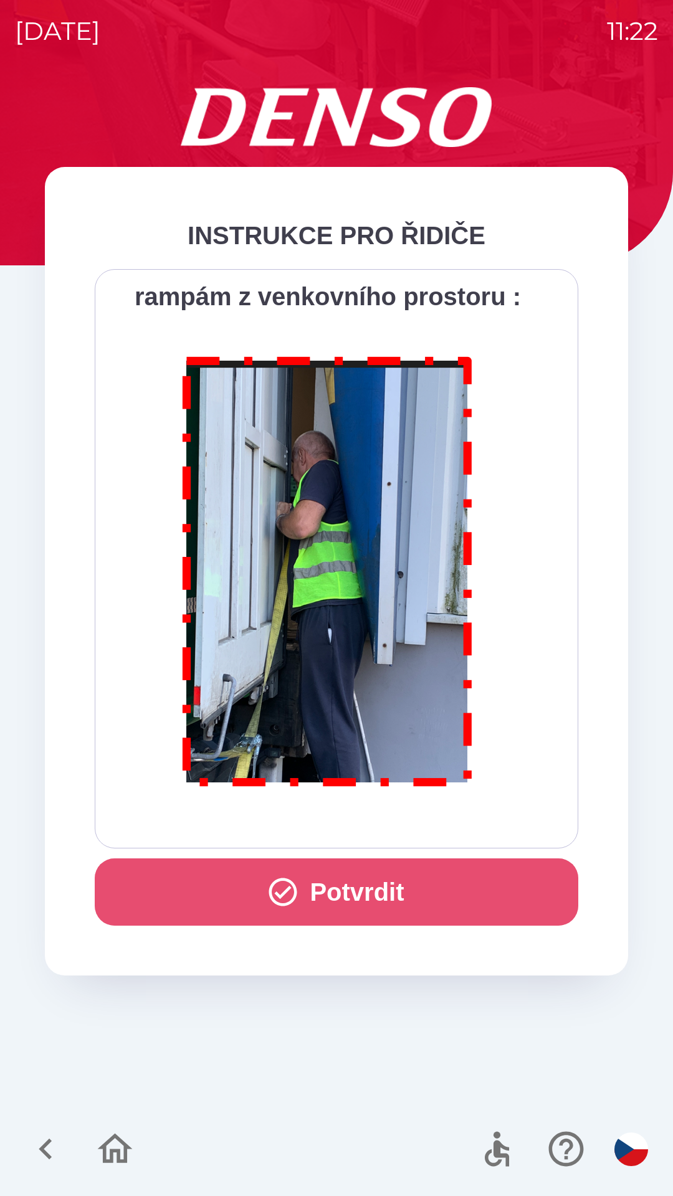
click at [333, 884] on button "Potvrdit" at bounding box center [336, 891] width 483 height 67
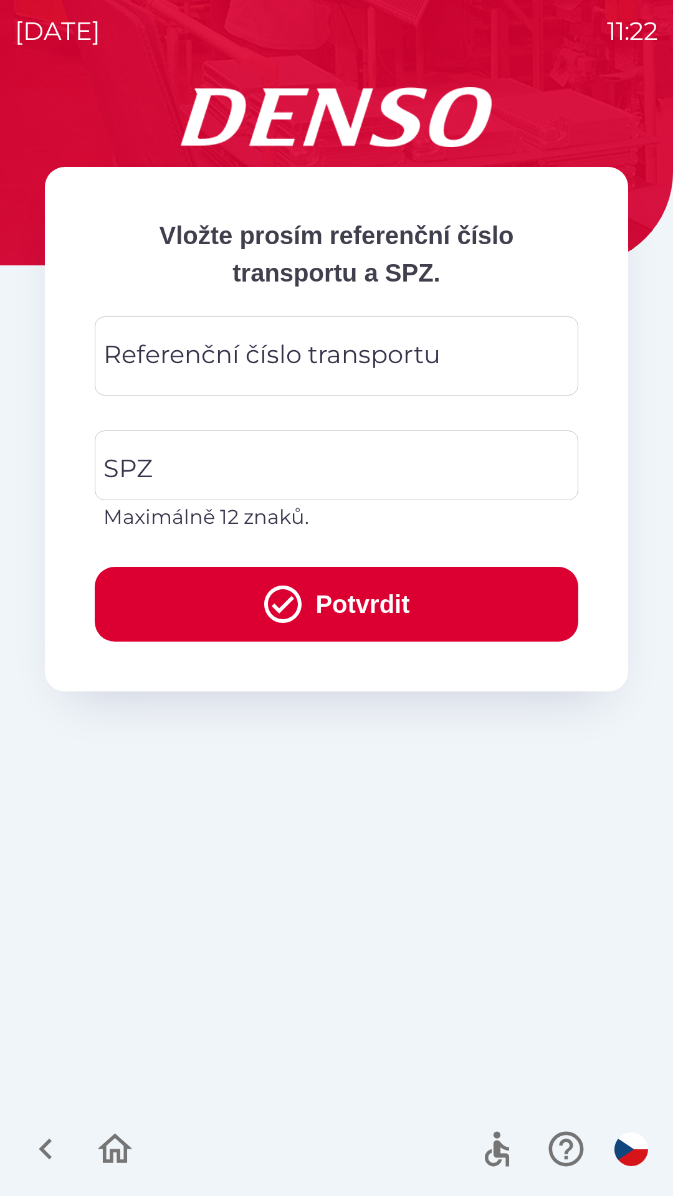
click at [239, 358] on div "Referenční číslo transportu Referenční číslo transportu" at bounding box center [336, 355] width 483 height 79
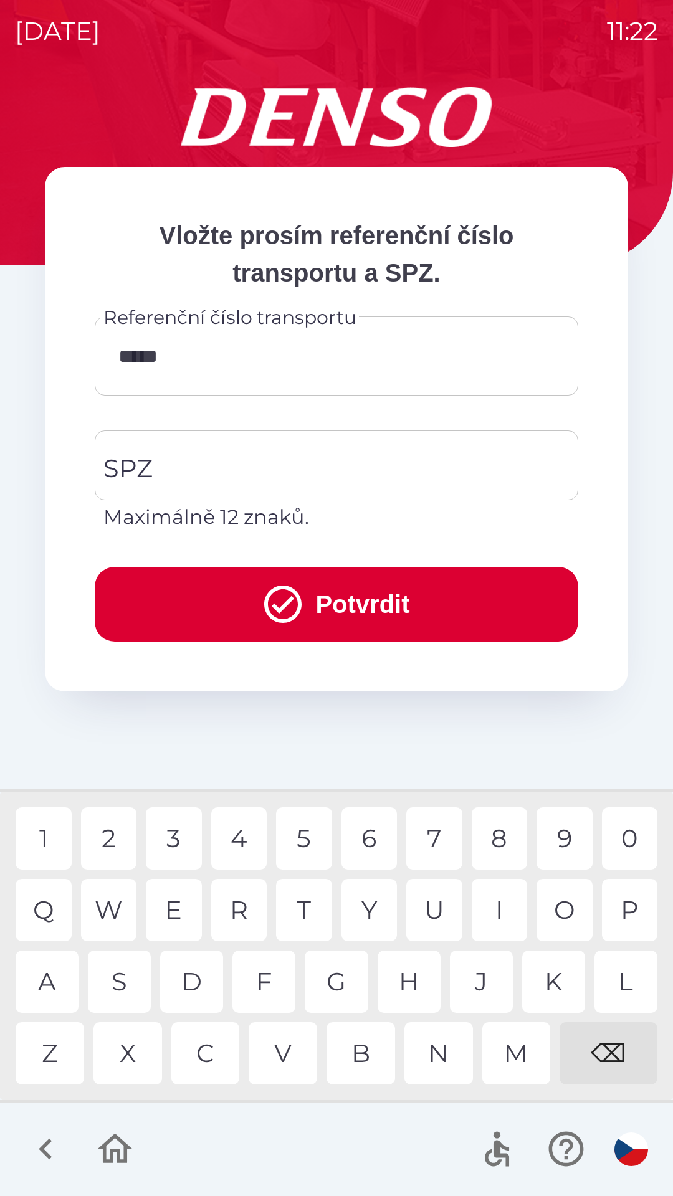
type input "******"
click at [207, 470] on input "SPZ" at bounding box center [326, 465] width 453 height 59
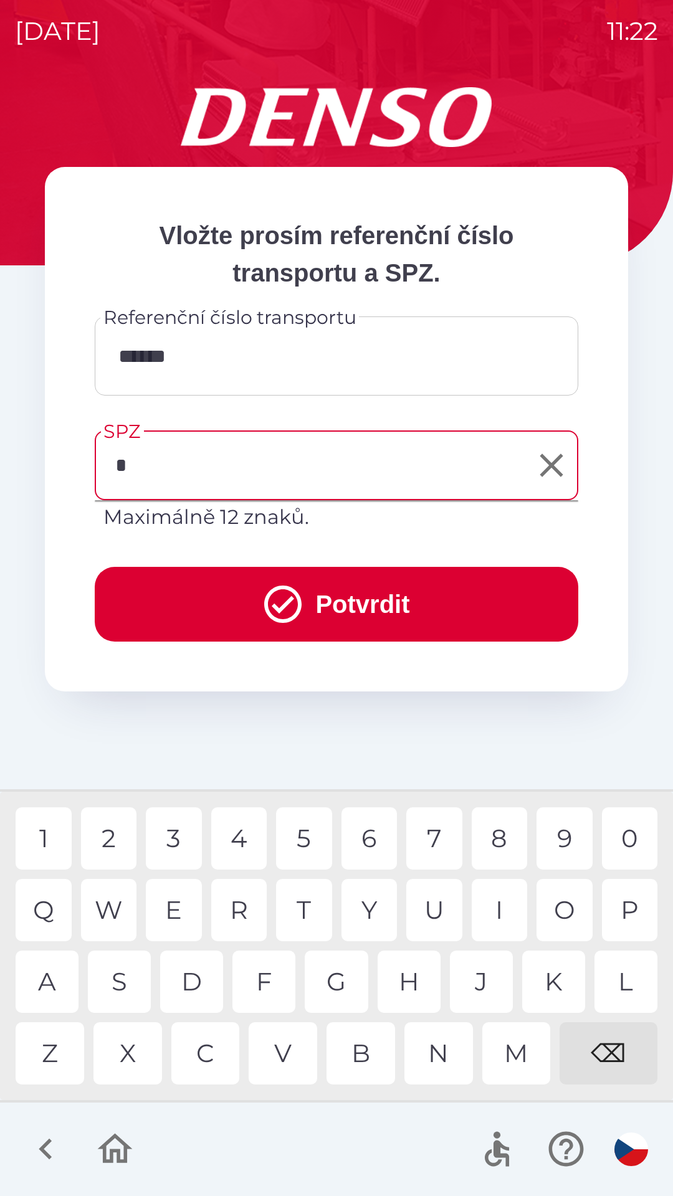
click at [563, 848] on div "9" at bounding box center [564, 838] width 56 height 62
click at [38, 977] on div "A" at bounding box center [47, 981] width 63 height 62
type input "*******"
click at [302, 595] on button "Potvrdit" at bounding box center [336, 604] width 483 height 75
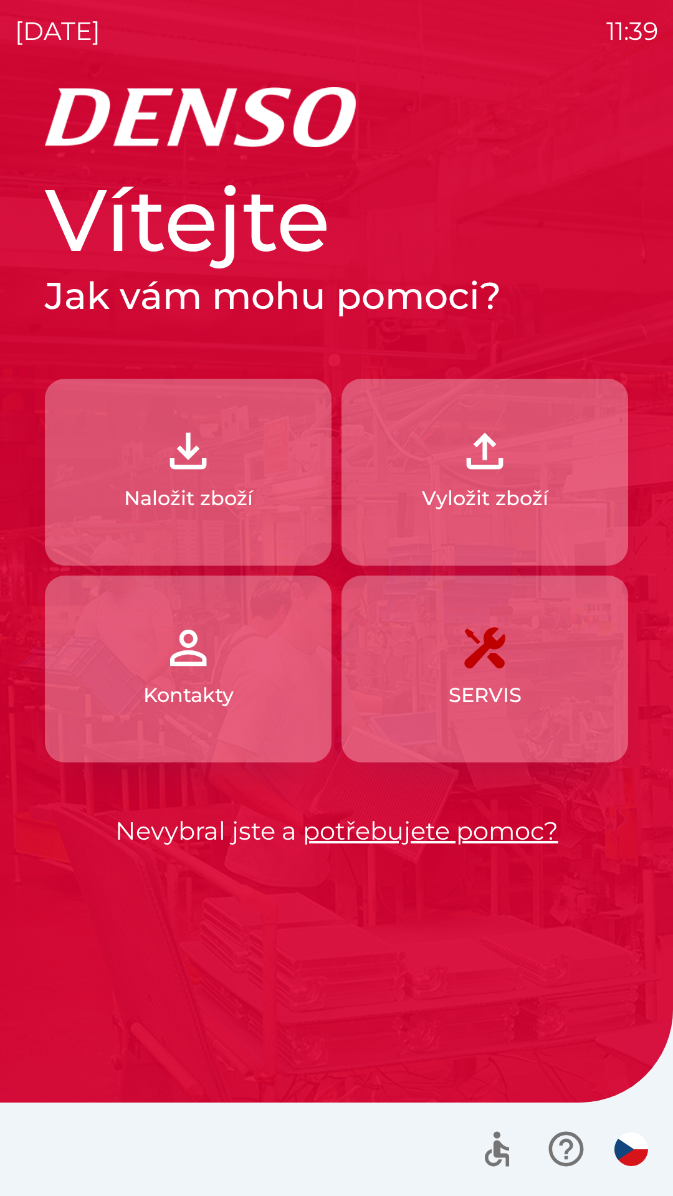
click at [223, 476] on button "Naložit zboží" at bounding box center [188, 472] width 286 height 187
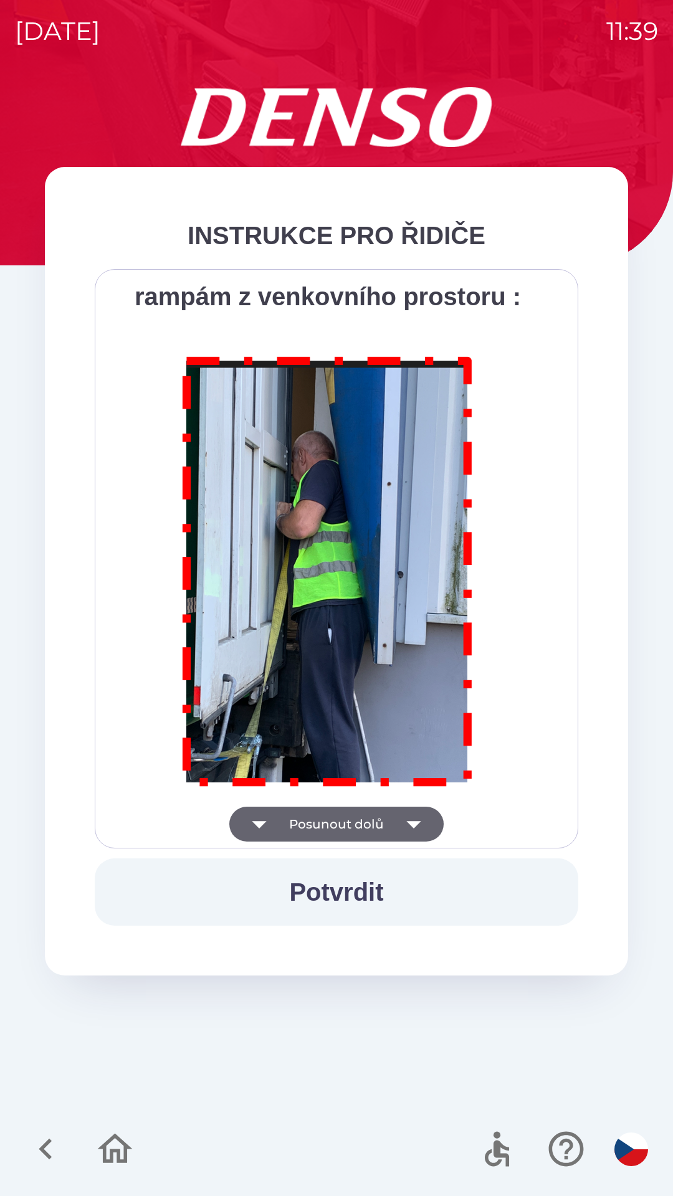
scroll to position [6999, 0]
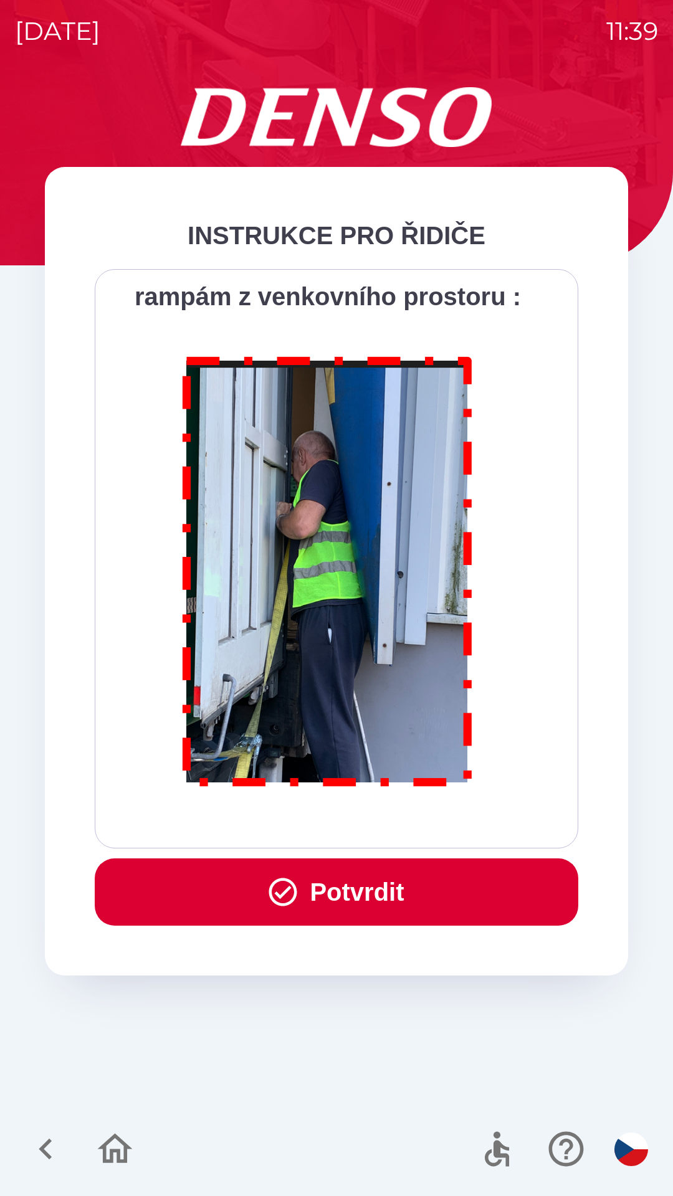
click at [361, 887] on button "Potvrdit" at bounding box center [336, 891] width 483 height 67
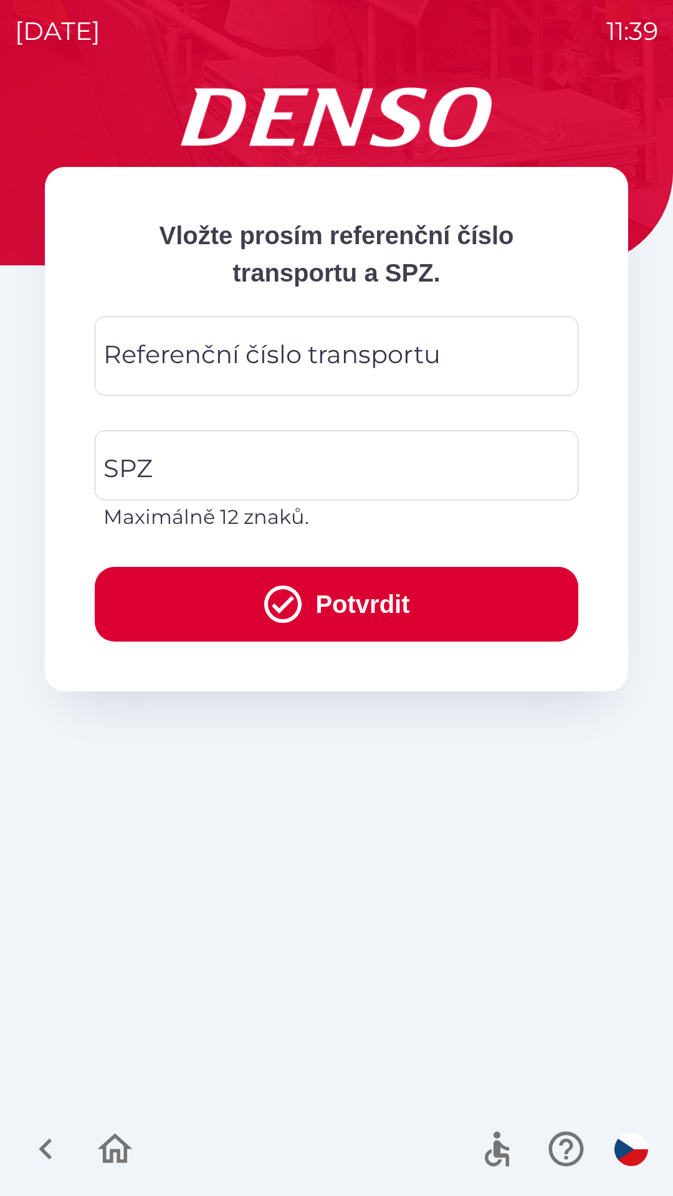
click at [288, 349] on div "Referenční číslo transportu Referenční číslo transportu" at bounding box center [336, 355] width 483 height 79
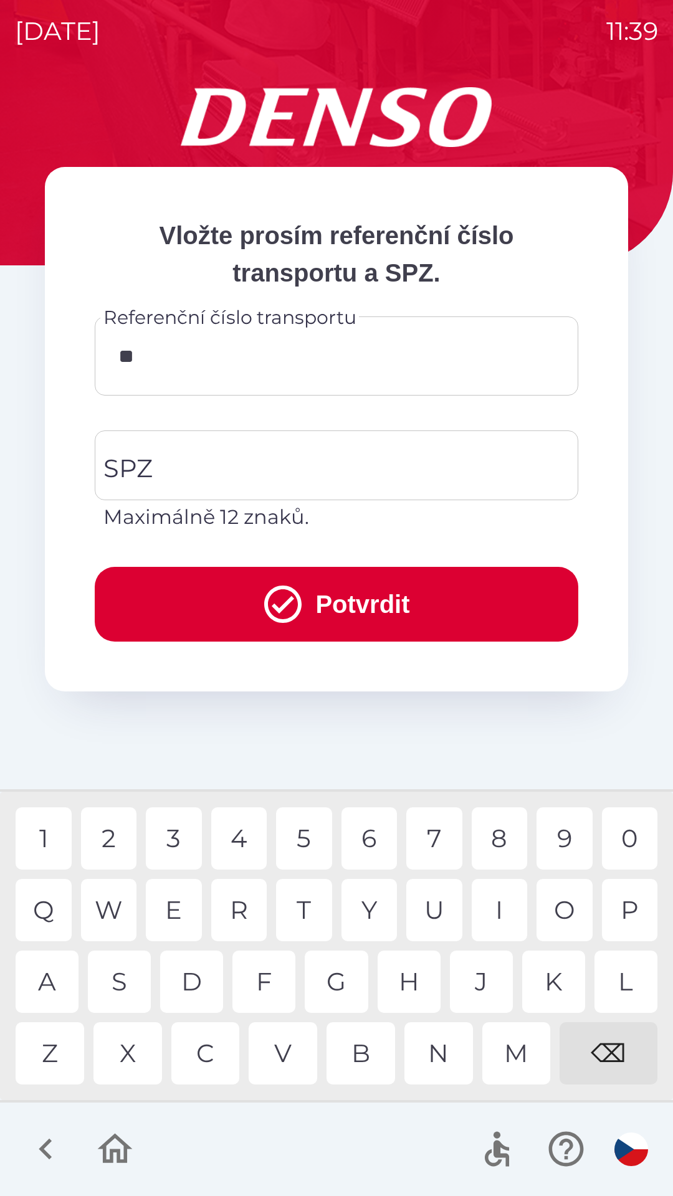
click at [237, 832] on div "4" at bounding box center [239, 838] width 56 height 62
click at [242, 836] on div "4" at bounding box center [239, 838] width 56 height 62
click at [175, 833] on div "3" at bounding box center [174, 838] width 56 height 62
type input "******"
click at [175, 836] on div "3" at bounding box center [174, 838] width 56 height 62
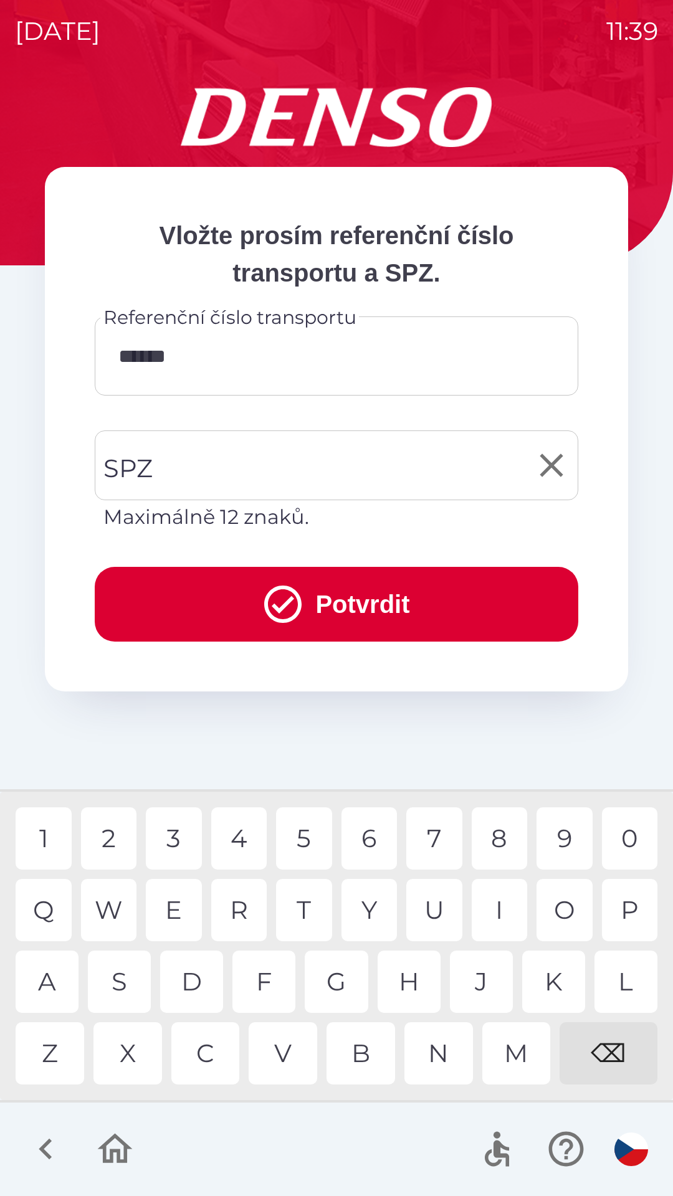
click at [222, 465] on input "SPZ" at bounding box center [326, 465] width 453 height 59
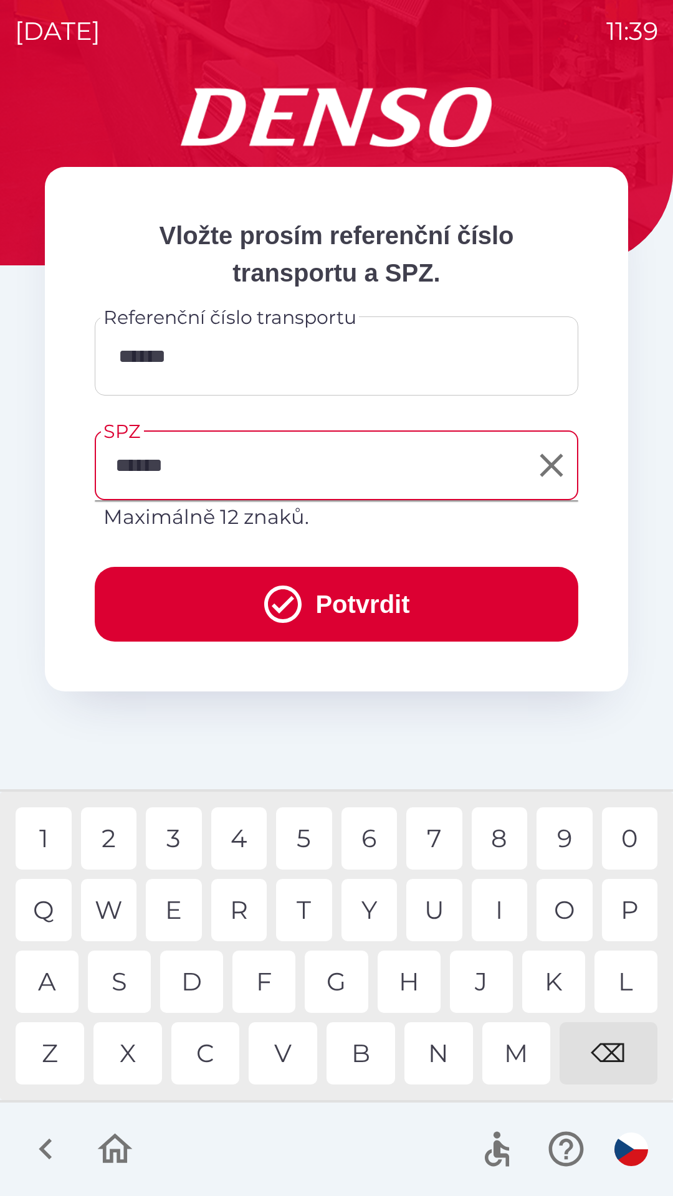
click at [435, 838] on div "7" at bounding box center [434, 838] width 56 height 62
type input "*******"
click at [627, 841] on div "0" at bounding box center [630, 838] width 56 height 62
click at [346, 592] on button "Potvrdit" at bounding box center [336, 604] width 483 height 75
